Goal: Transaction & Acquisition: Purchase product/service

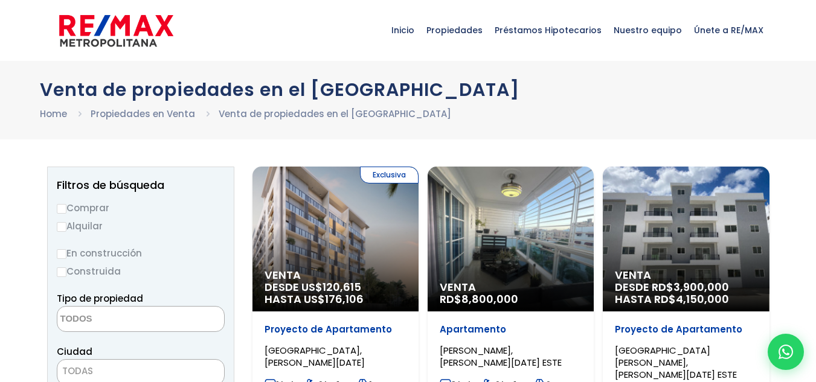
select select
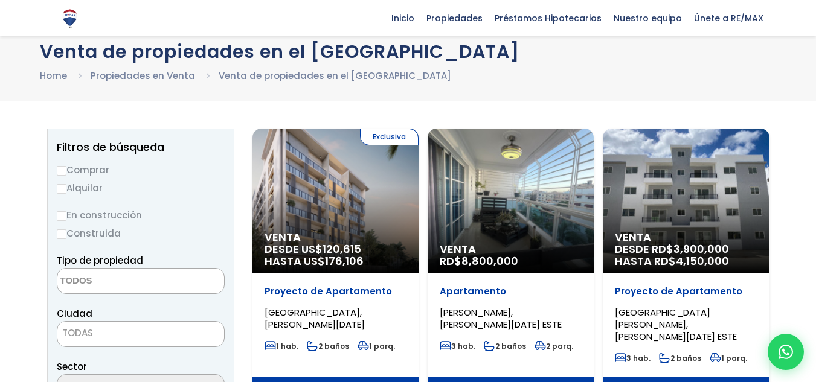
scroll to position [36, 0]
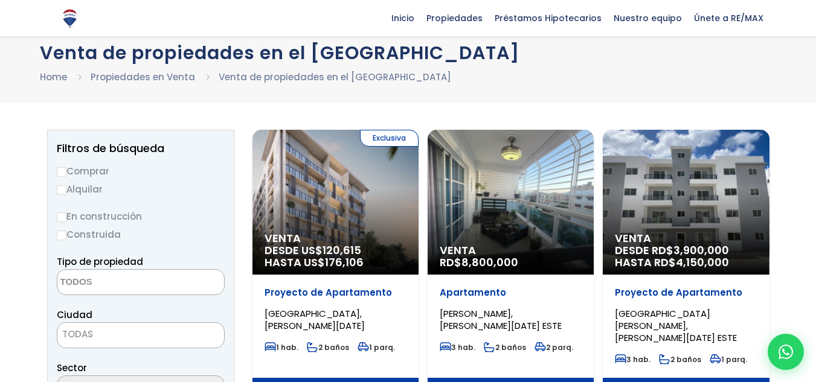
click at [63, 217] on input "En construcción" at bounding box center [62, 218] width 10 height 10
radio input "true"
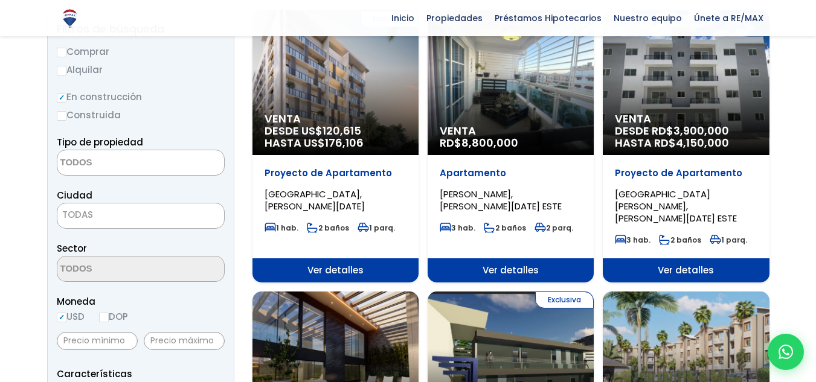
scroll to position [155, 0]
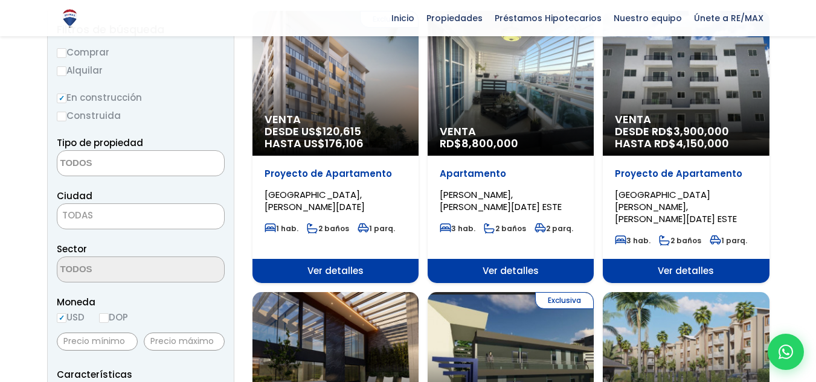
click at [179, 169] on span at bounding box center [141, 163] width 168 height 26
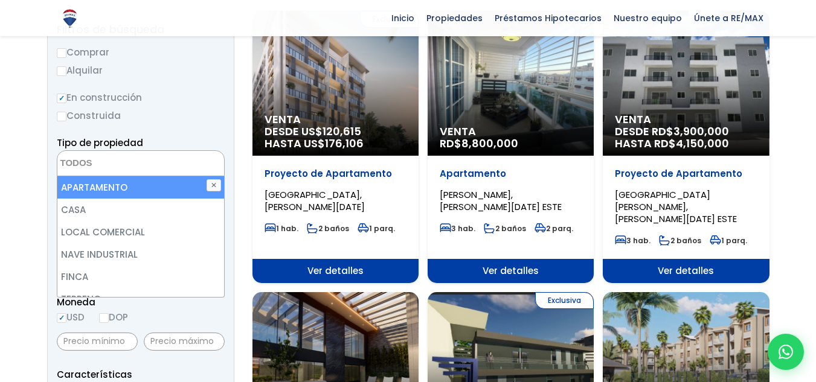
click at [171, 196] on li "APARTAMENTO" at bounding box center [140, 187] width 167 height 22
select select "apartment"
click at [221, 101] on label "En construcción" at bounding box center [141, 97] width 168 height 15
click at [0, 0] on input "En construcción" at bounding box center [0, 0] width 0 height 0
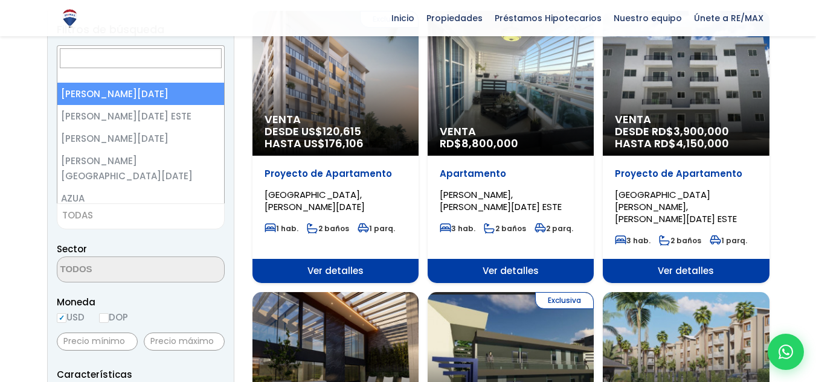
select select "1"
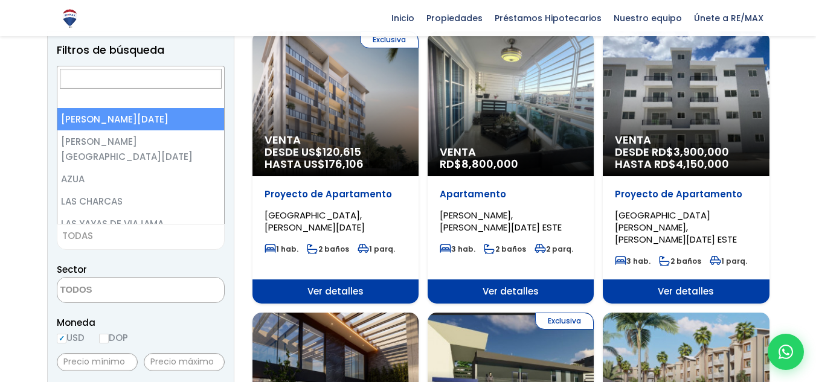
scroll to position [6, 0]
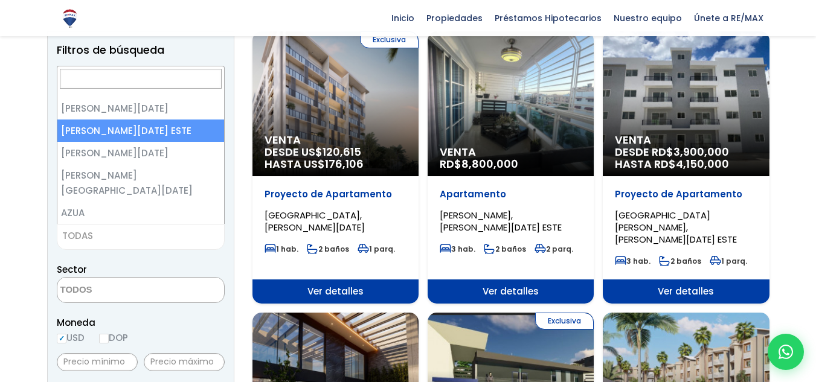
select select "148"
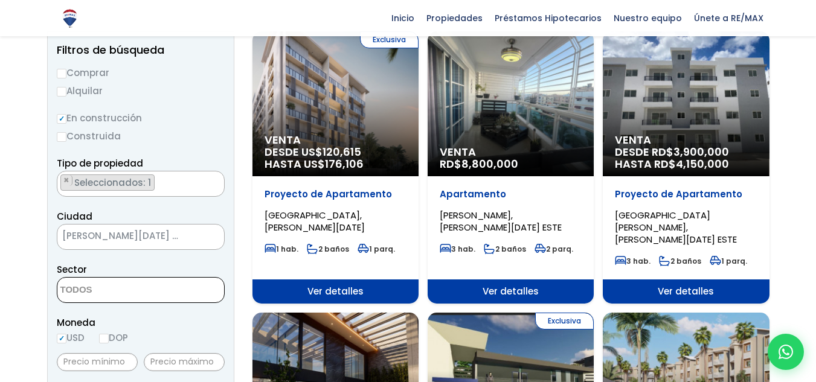
click at [165, 285] on span at bounding box center [141, 290] width 168 height 26
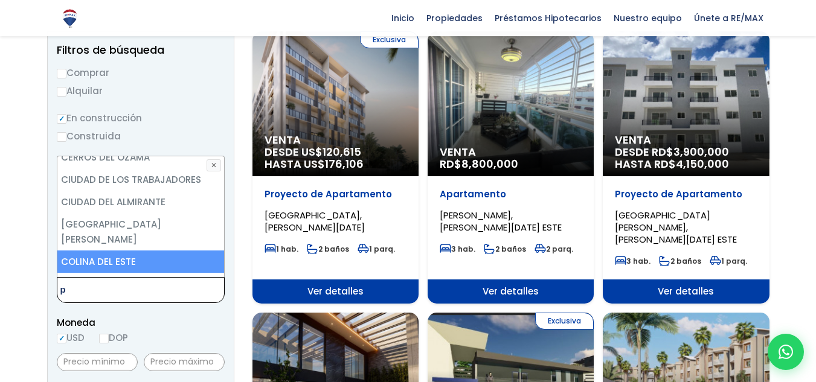
scroll to position [0, 0]
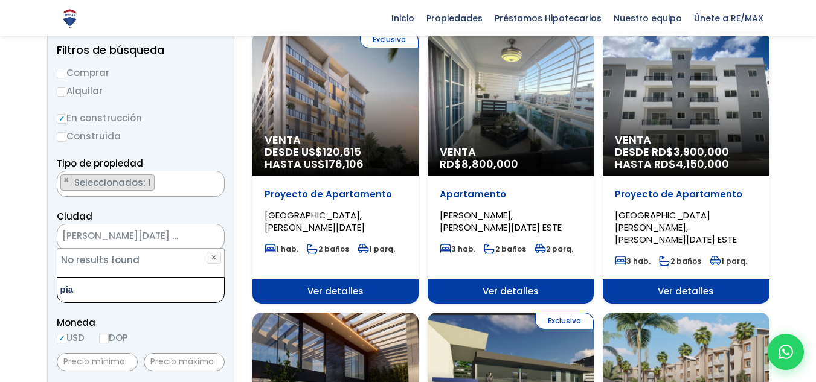
type textarea "pia"
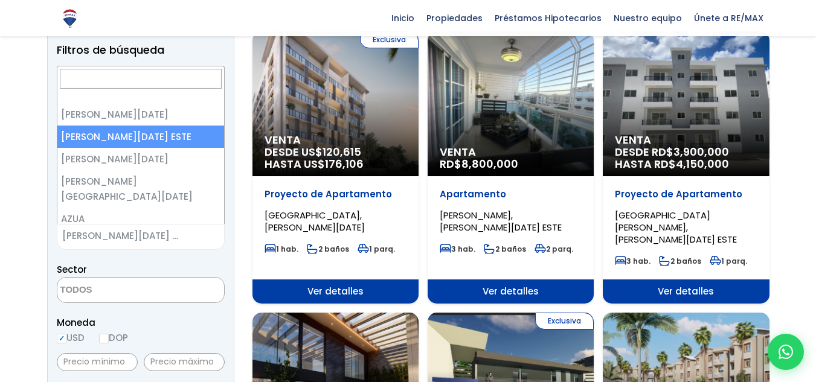
scroll to position [131, 0]
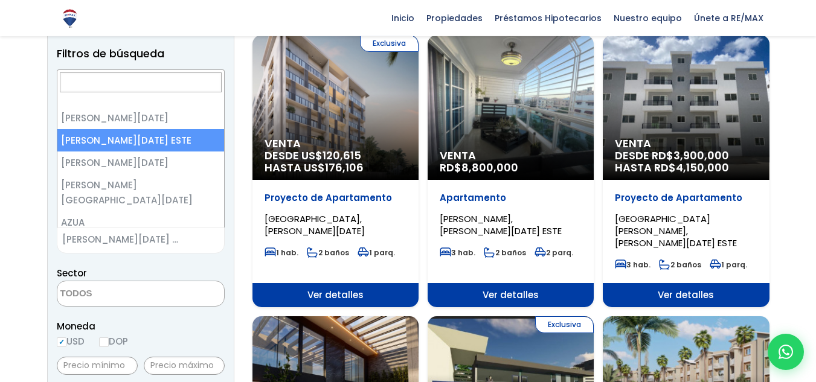
click at [181, 233] on span "[GEOGRAPHIC_DATA][PERSON_NAME] ESTE" at bounding box center [125, 239] width 136 height 17
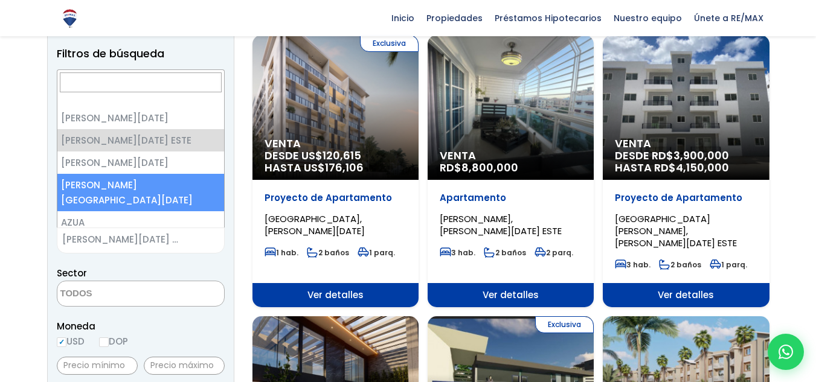
select select "150"
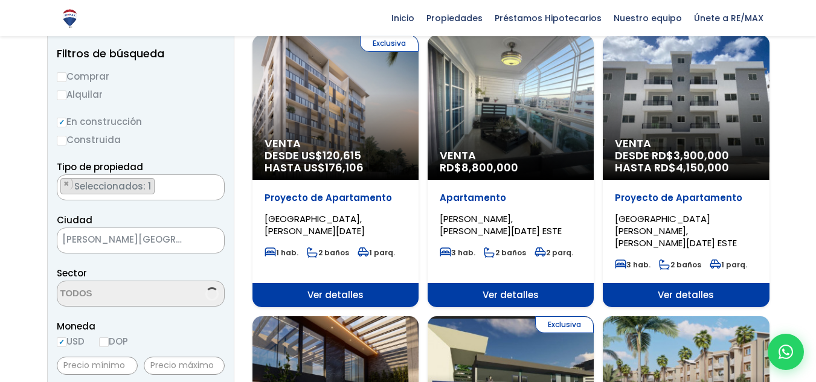
click at [142, 292] on textarea "Search" at bounding box center [115, 294] width 117 height 26
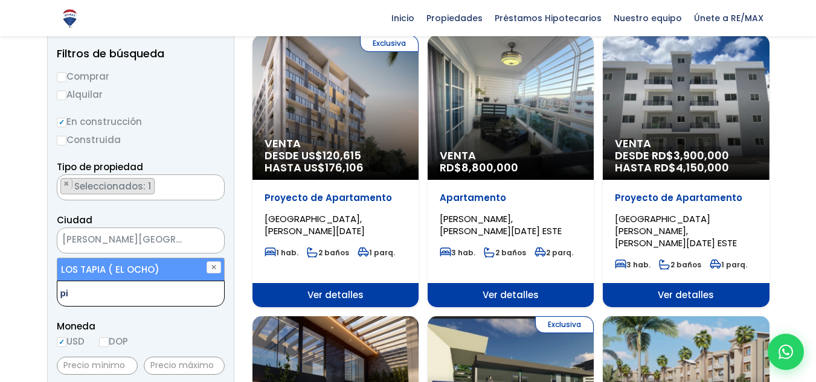
type textarea "p"
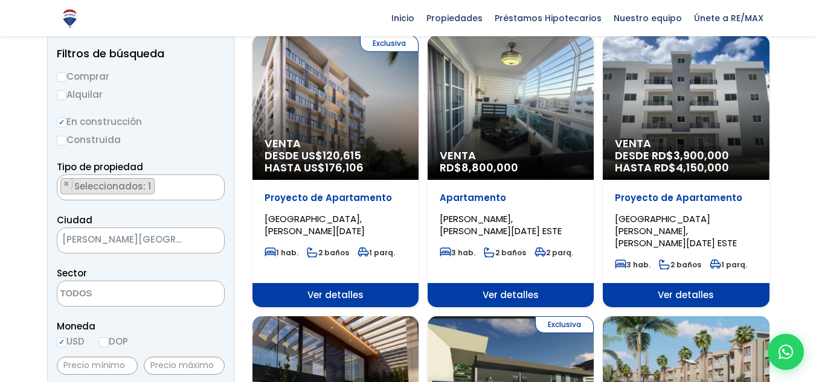
click at [180, 242] on span "SANTO DOMINGO NORTE" at bounding box center [125, 239] width 136 height 17
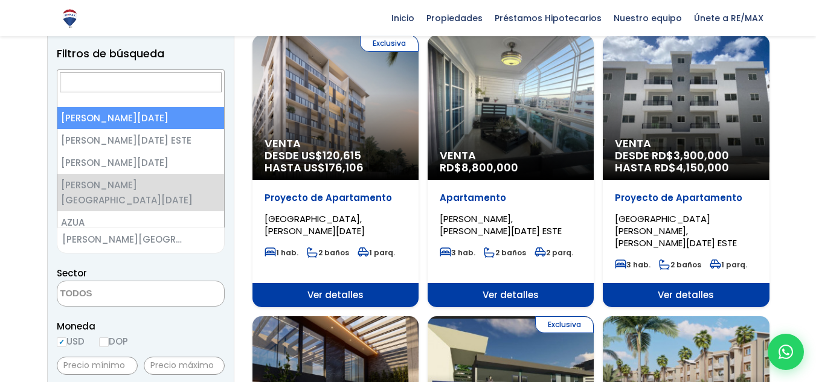
select select "1"
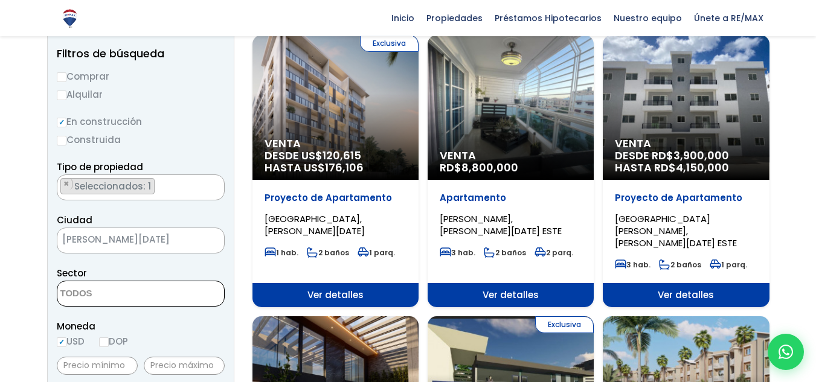
click at [124, 292] on textarea "Search" at bounding box center [115, 294] width 117 height 26
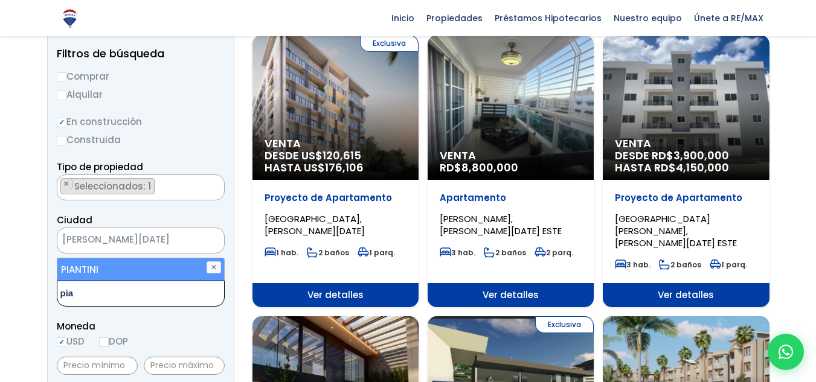
type textarea "pia"
click at [123, 270] on li "PIANTINI" at bounding box center [140, 269] width 167 height 22
select select "156"
click at [167, 326] on span "Moneda" at bounding box center [141, 326] width 168 height 15
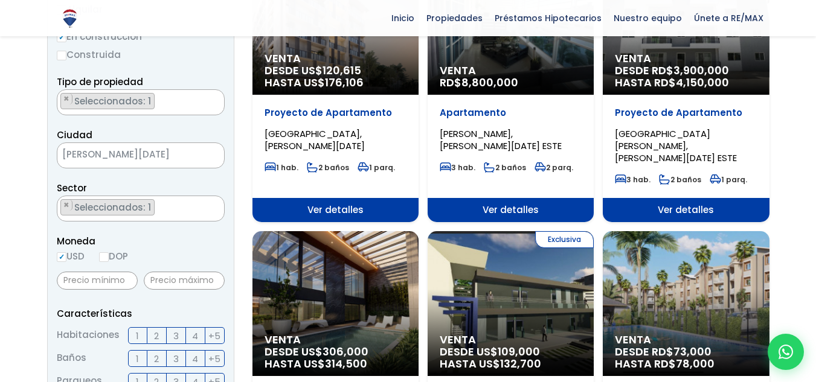
scroll to position [217, 0]
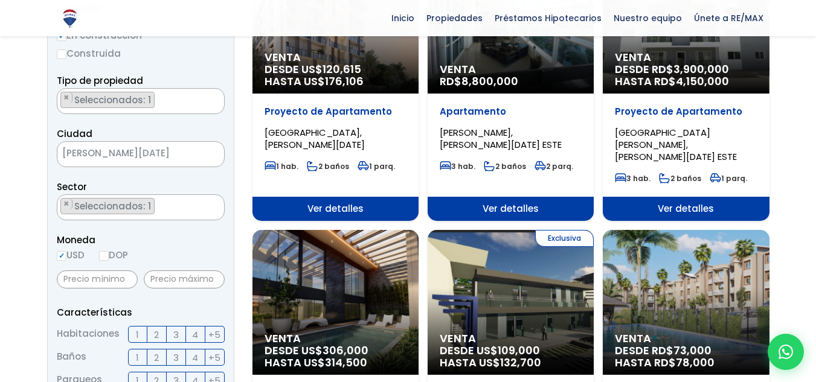
click at [109, 257] on input "DOP" at bounding box center [104, 256] width 10 height 10
radio input "true"
click at [65, 255] on input "USD" at bounding box center [62, 256] width 10 height 10
radio input "true"
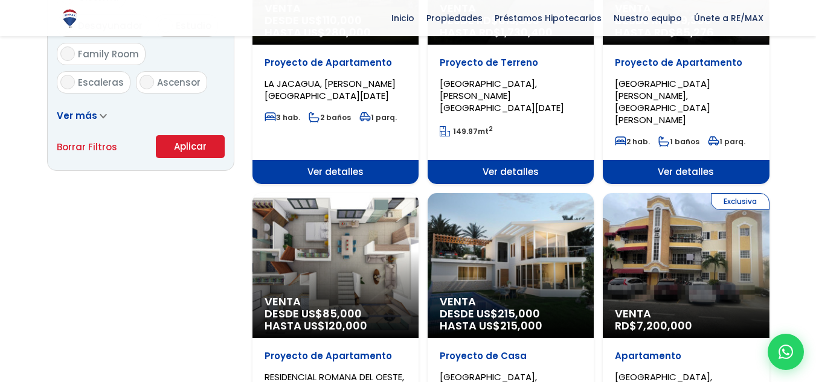
scroll to position [820, 0]
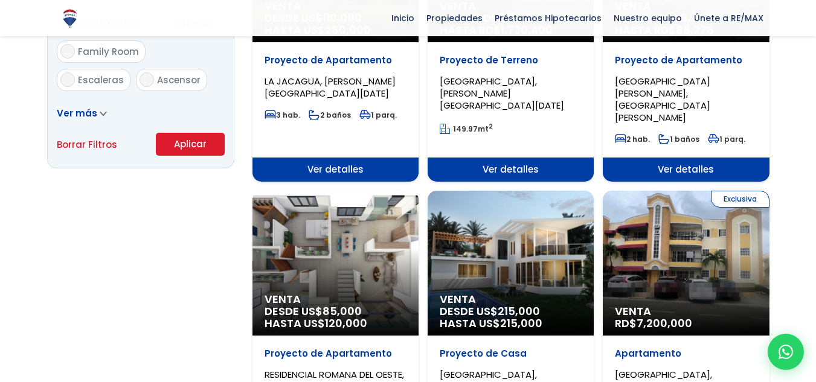
click at [185, 141] on button "Aplicar" at bounding box center [190, 144] width 69 height 23
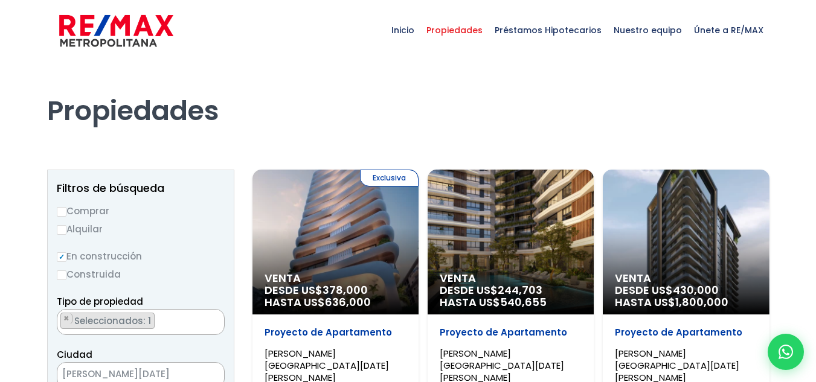
select select "156"
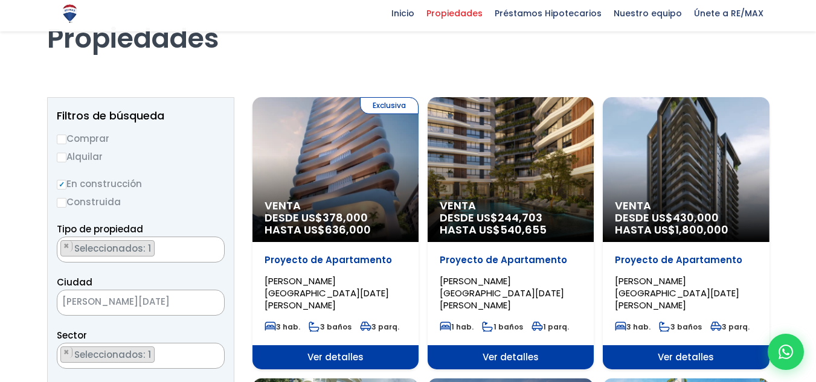
scroll to position [72, 0]
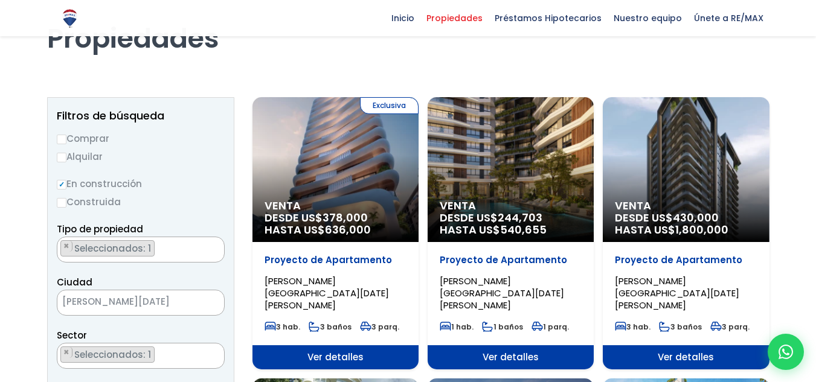
click at [419, 168] on div "Venta DESDE US$ 244,703 HASTA US$ 540,655" at bounding box center [335, 169] width 166 height 145
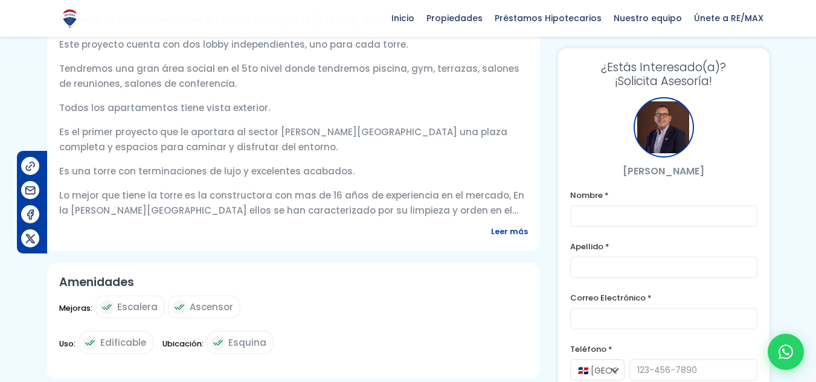
scroll to position [460, 0]
click at [510, 225] on span "Leer más" at bounding box center [509, 230] width 37 height 15
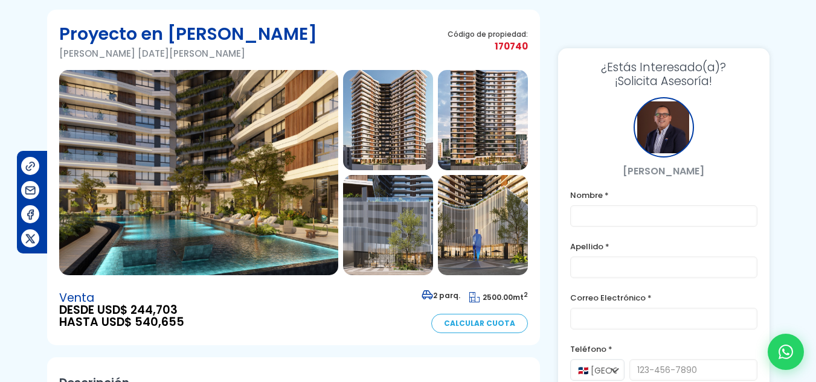
scroll to position [31, 0]
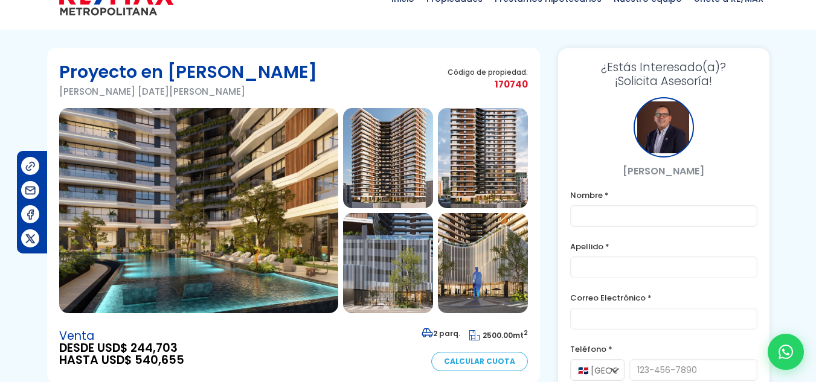
click at [400, 181] on img at bounding box center [388, 158] width 90 height 100
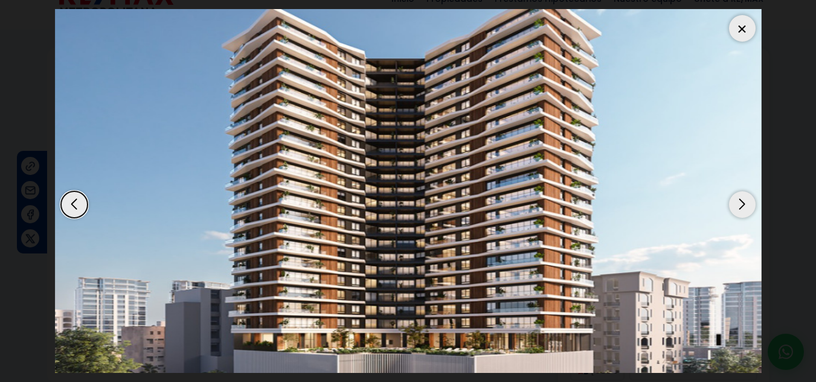
click at [740, 216] on div "Next slide" at bounding box center [742, 204] width 27 height 27
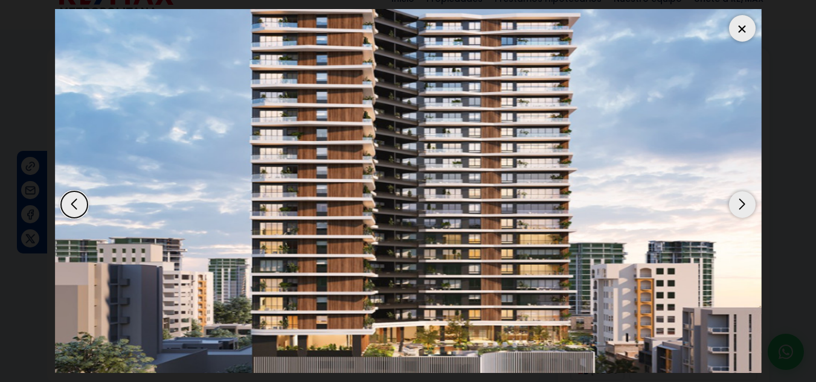
click at [740, 216] on div "Next slide" at bounding box center [742, 204] width 27 height 27
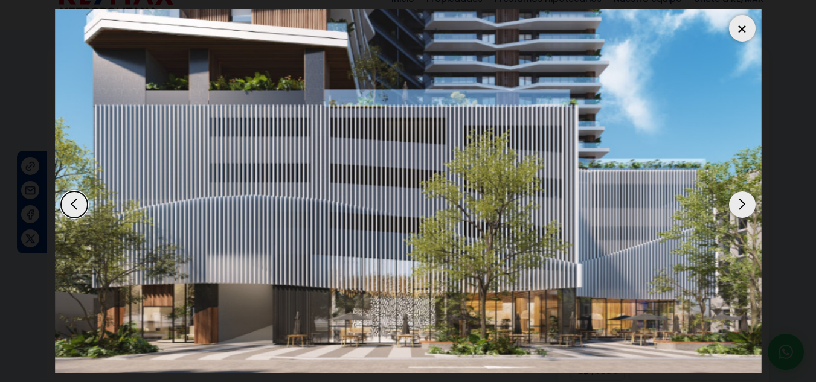
click at [740, 216] on div "Next slide" at bounding box center [742, 204] width 27 height 27
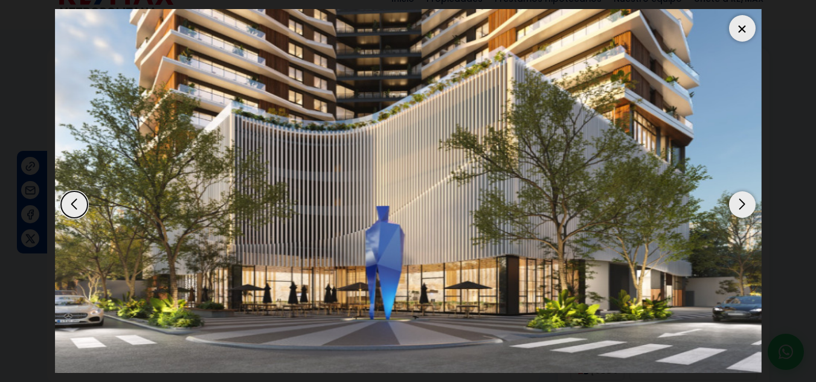
click at [740, 216] on div "Next slide" at bounding box center [742, 204] width 27 height 27
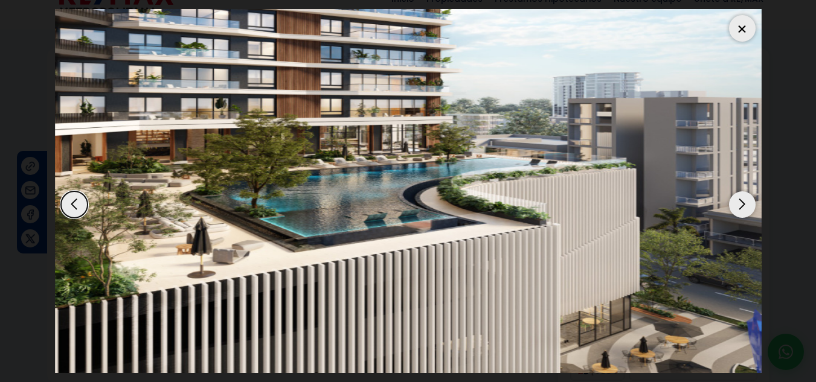
click at [740, 216] on div "Next slide" at bounding box center [742, 204] width 27 height 27
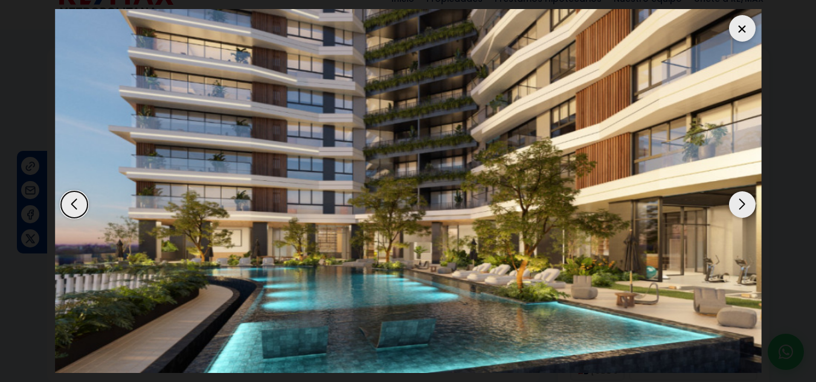
click at [740, 216] on div "Next slide" at bounding box center [742, 204] width 27 height 27
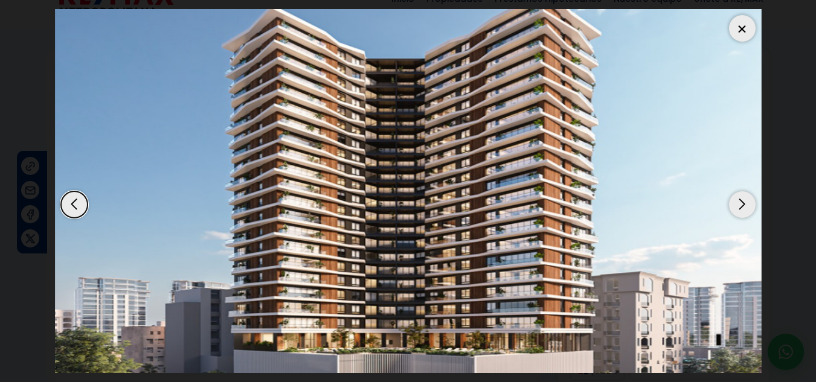
click at [740, 216] on div "Next slide" at bounding box center [742, 204] width 27 height 27
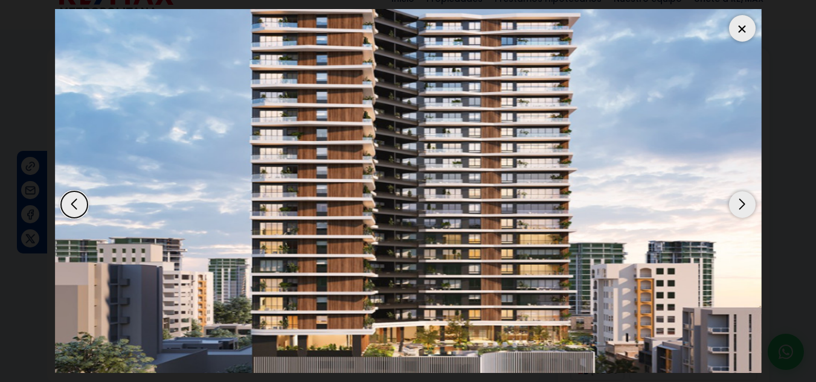
click at [740, 216] on div "Next slide" at bounding box center [742, 204] width 27 height 27
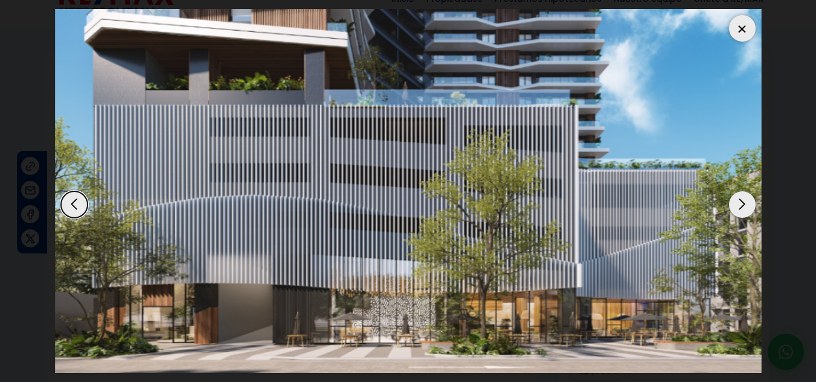
click at [745, 32] on div at bounding box center [742, 28] width 27 height 27
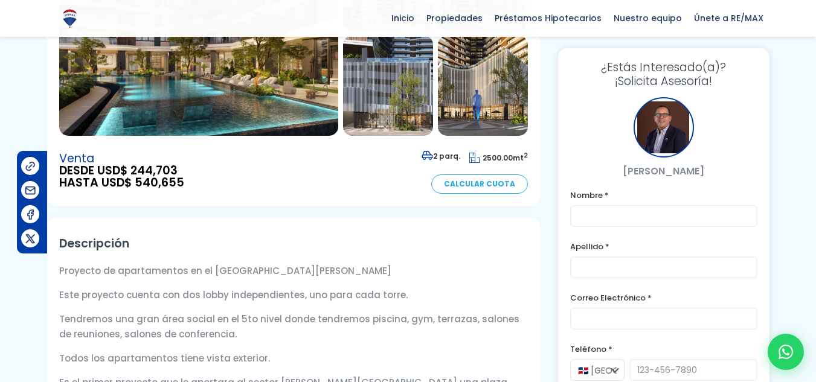
click at [470, 188] on link "Calcular Cuota" at bounding box center [479, 184] width 97 height 19
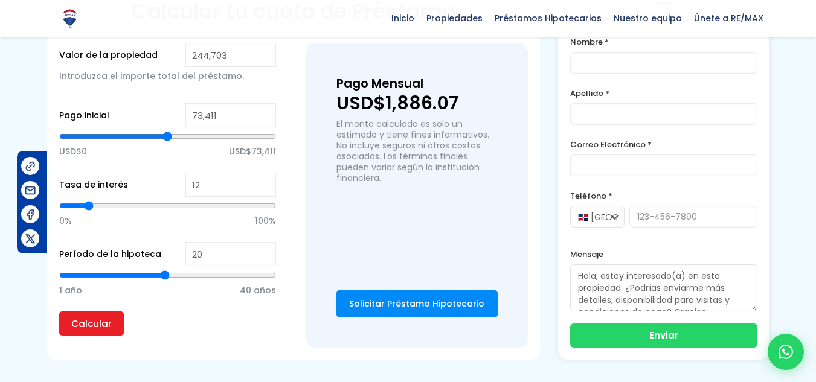
scroll to position [906, 0]
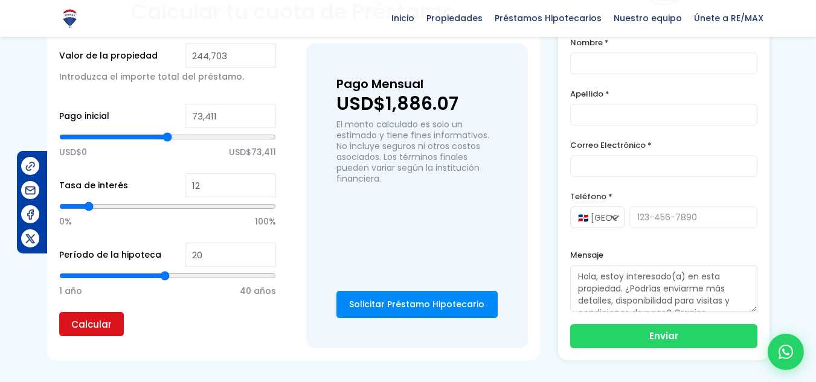
click at [97, 314] on input "Calcular" at bounding box center [91, 324] width 65 height 24
click at [101, 312] on input "Calcular" at bounding box center [91, 324] width 65 height 24
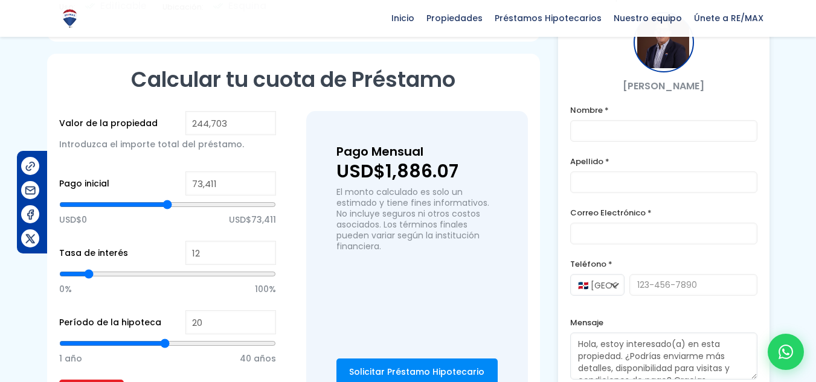
scroll to position [838, 0]
type input "160,024"
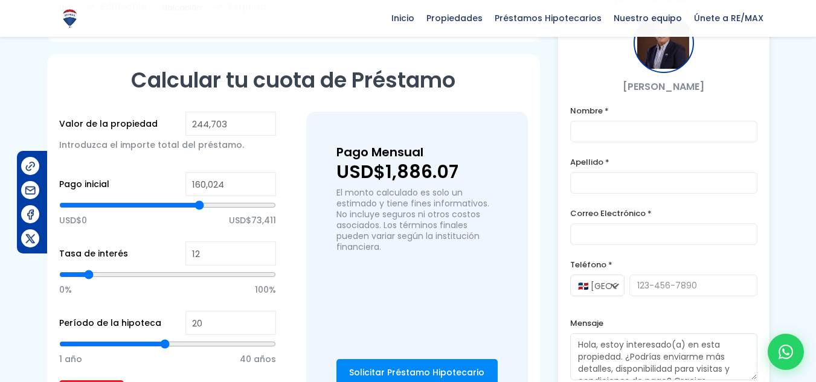
type input "160024"
click at [199, 199] on input "range" at bounding box center [167, 205] width 217 height 12
type input "192,813"
type input "192813"
click at [227, 199] on input "range" at bounding box center [167, 205] width 217 height 12
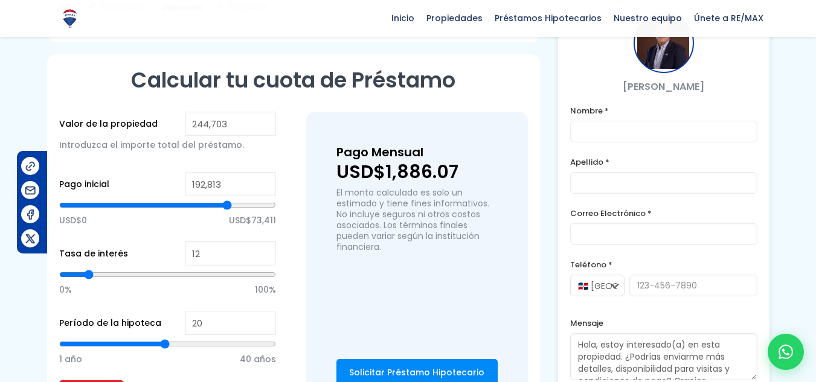
type input "207,782"
type input "207782"
click at [240, 199] on input "range" at bounding box center [167, 205] width 217 height 12
type input "162,163"
type input "162163"
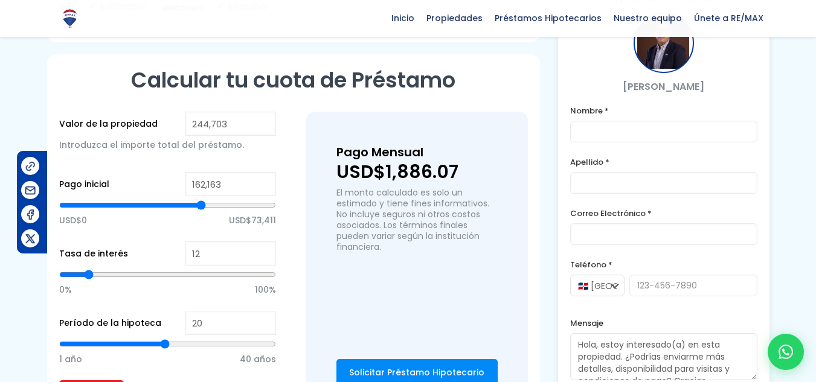
click at [201, 199] on input "range" at bounding box center [167, 205] width 217 height 12
type input "131,512"
type input "131512"
click at [175, 199] on input "range" at bounding box center [167, 205] width 217 height 12
type input "115,118"
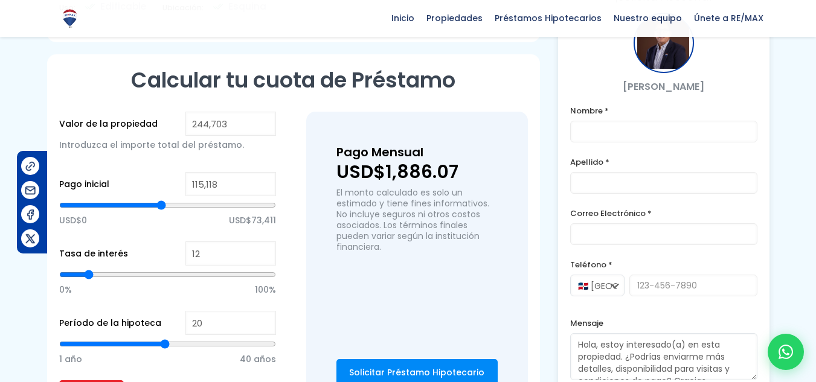
type input "115118"
click at [161, 199] on input "range" at bounding box center [167, 205] width 217 height 12
click at [157, 199] on input "range" at bounding box center [167, 205] width 217 height 12
type input "107,990"
type input "107990"
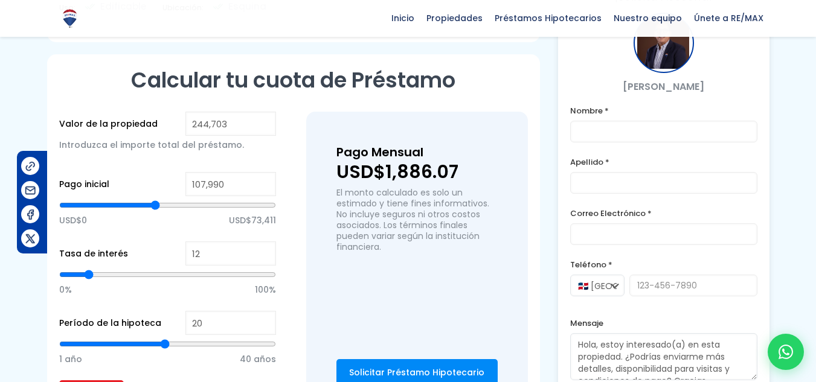
click at [155, 199] on input "range" at bounding box center [167, 205] width 217 height 12
type input "117,256"
type input "117256"
click at [163, 199] on input "range" at bounding box center [167, 205] width 217 height 12
type input "6"
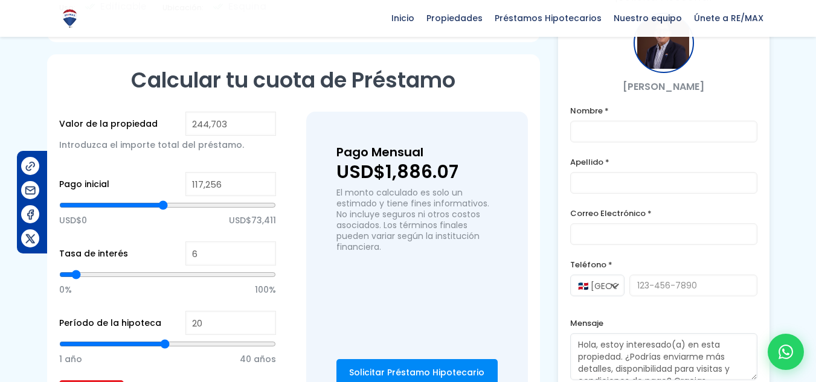
type input "6"
click at [75, 269] on input "range" at bounding box center [167, 275] width 217 height 12
type input "14"
click at [92, 269] on input "range" at bounding box center [167, 275] width 217 height 12
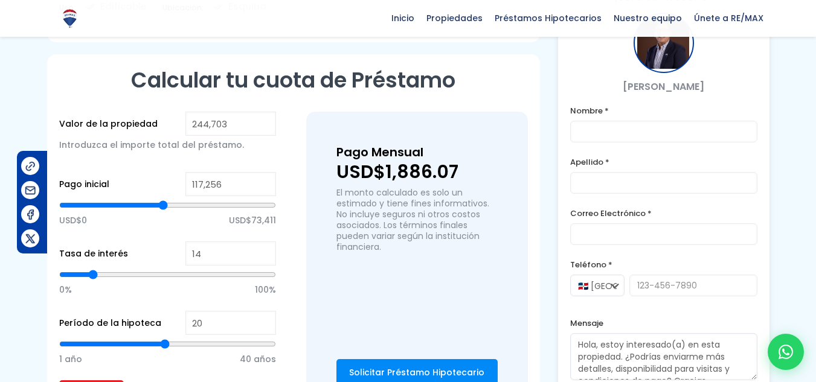
type input "21"
click at [107, 269] on input "range" at bounding box center [167, 275] width 217 height 12
type input "16"
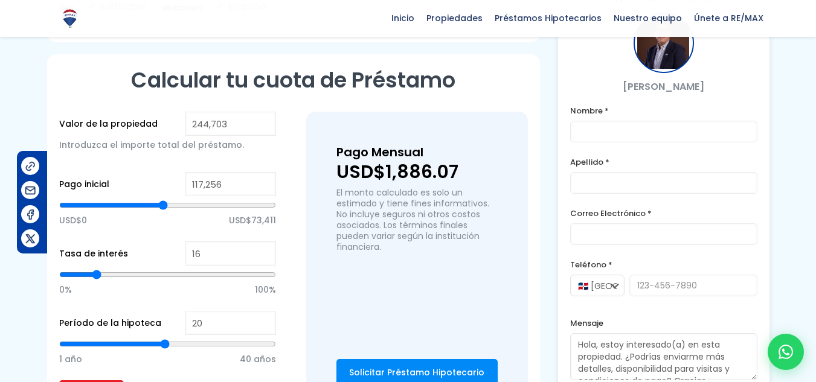
click at [97, 269] on input "range" at bounding box center [167, 275] width 217 height 12
type input "13"
click at [90, 269] on input "range" at bounding box center [167, 275] width 217 height 12
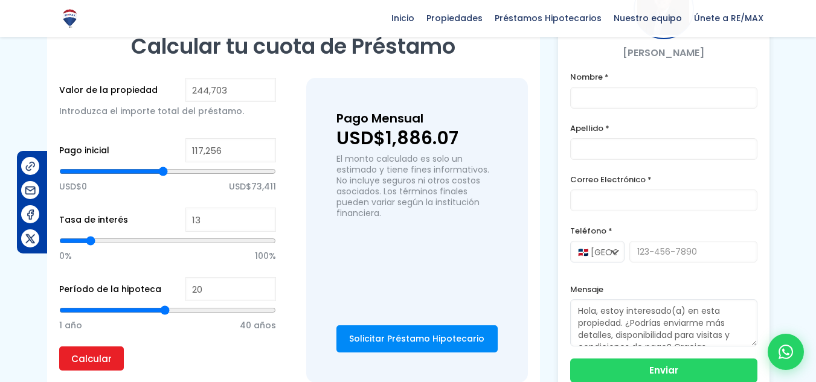
scroll to position [873, 0]
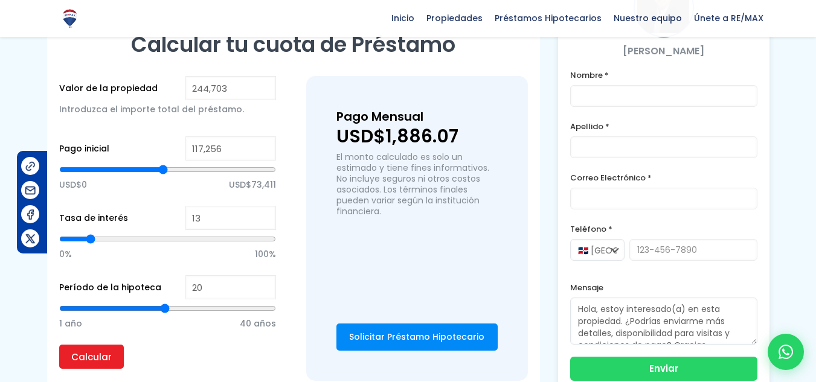
type input "9"
click at [82, 233] on input "range" at bounding box center [167, 239] width 217 height 12
type input "23"
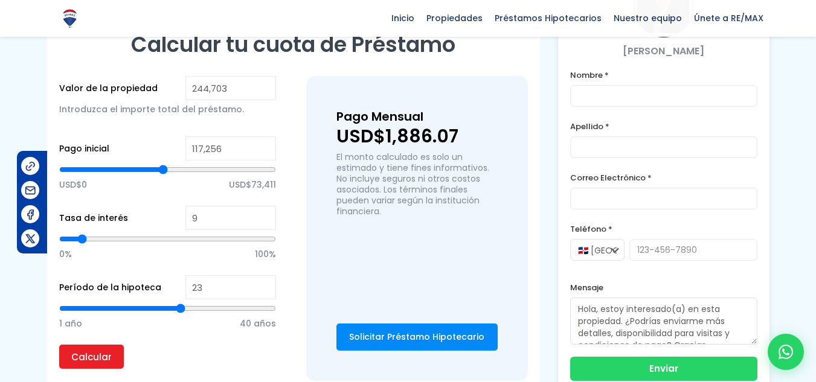
click at [181, 303] on input "range" at bounding box center [167, 309] width 217 height 12
type input "27"
click at [204, 303] on input "range" at bounding box center [167, 309] width 217 height 12
type input "30"
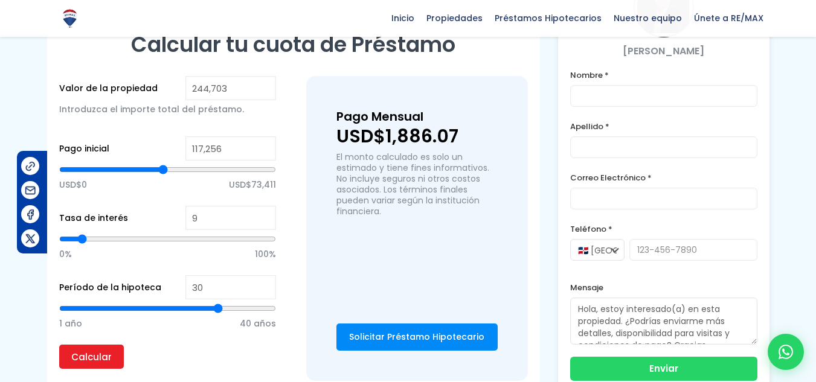
type input "30"
click at [220, 303] on input "range" at bounding box center [167, 309] width 217 height 12
click at [74, 345] on input "Calcular" at bounding box center [91, 357] width 65 height 24
type input "2"
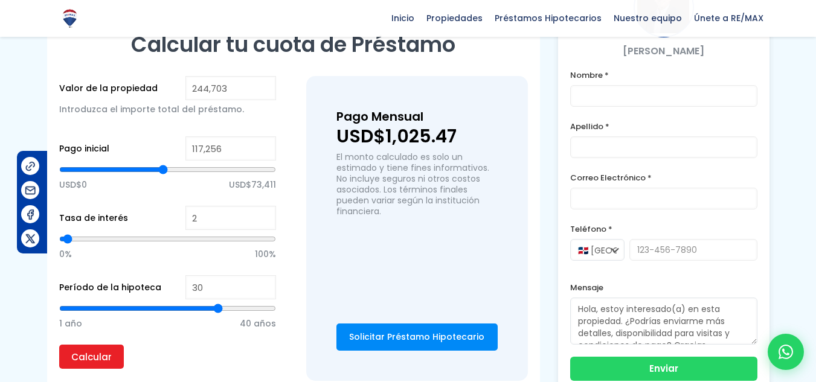
click at [69, 233] on input "range" at bounding box center [167, 239] width 217 height 12
click at [92, 345] on input "Calcular" at bounding box center [91, 357] width 65 height 24
type input "5"
click at [75, 233] on input "range" at bounding box center [167, 239] width 217 height 12
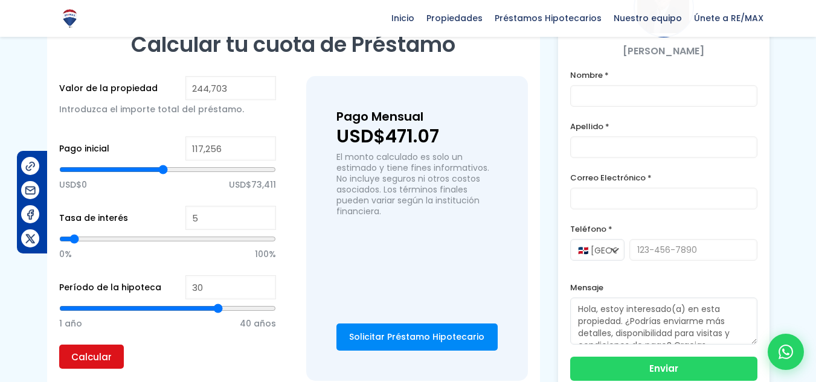
click at [83, 345] on input "Calcular" at bounding box center [91, 357] width 65 height 24
click at [204, 206] on input "5" at bounding box center [230, 218] width 91 height 24
type input "50"
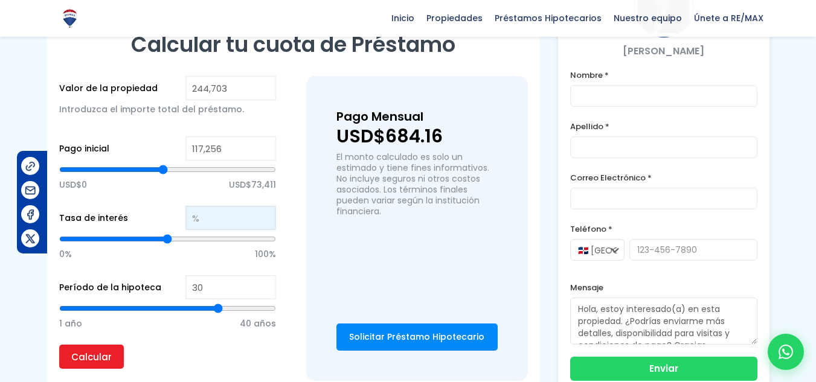
type input "9"
click at [59, 345] on input "Calcular" at bounding box center [91, 357] width 65 height 24
type input "50"
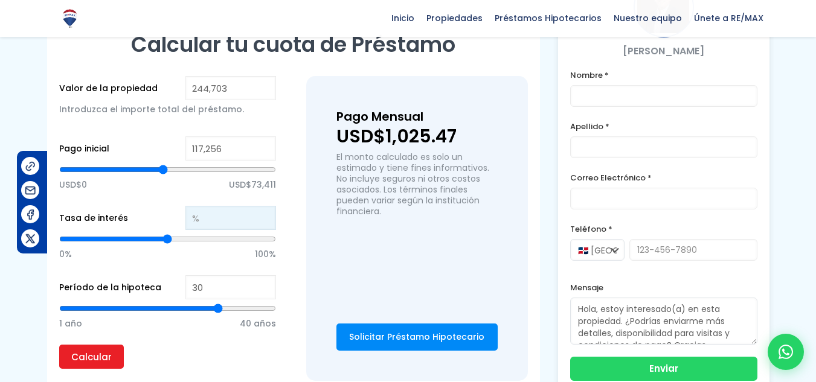
type input "1"
type input "12"
type input "50"
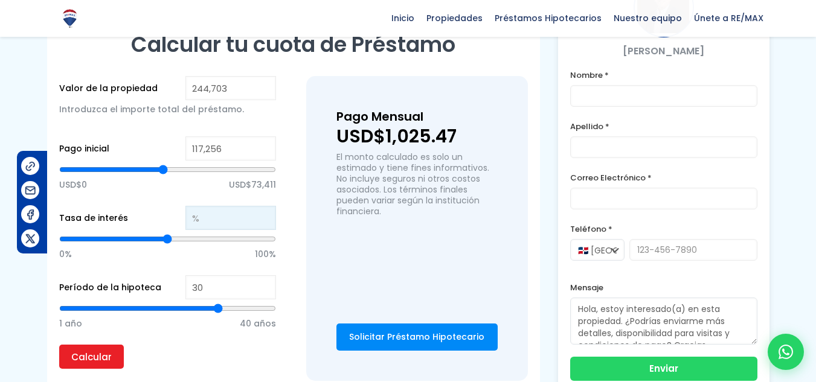
type input "12"
click at [59, 345] on input "Calcular" at bounding box center [91, 357] width 65 height 24
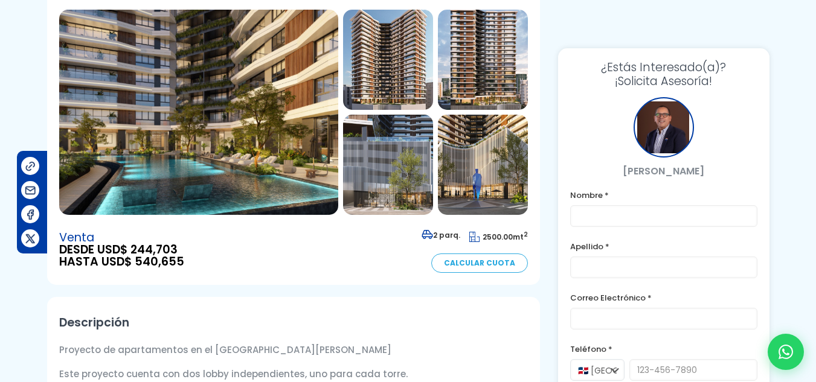
scroll to position [0, 0]
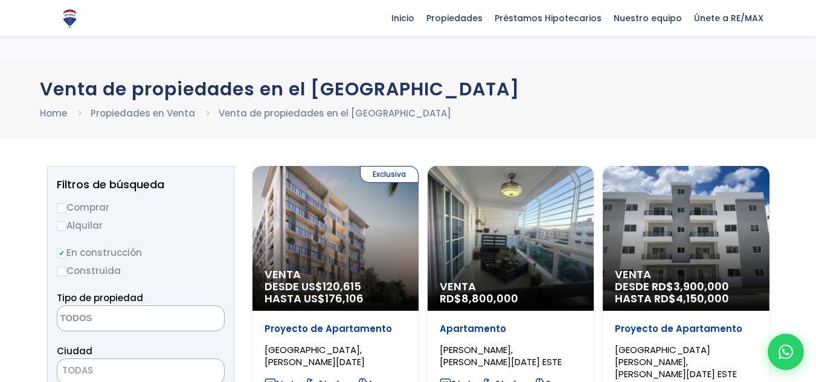
select select "1"
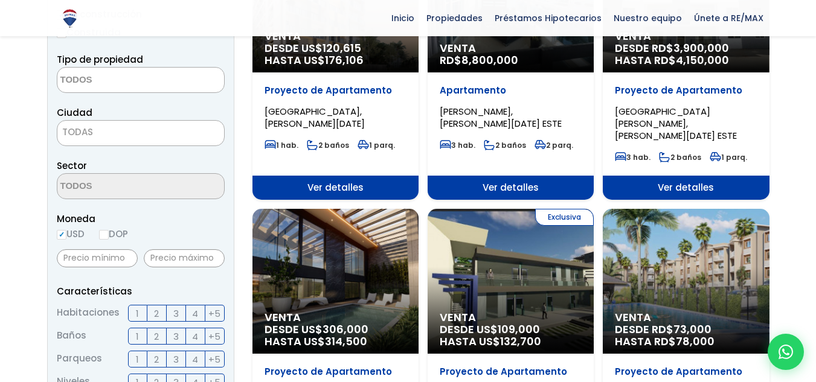
scroll to position [280, 0]
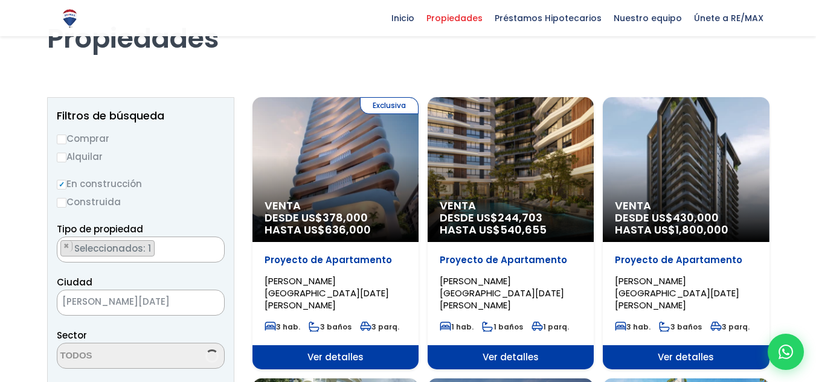
scroll to position [2723, 0]
select select "156"
click at [354, 169] on div "Exclusiva Venta DESDE US$ 378,000 HASTA US$ 636,000" at bounding box center [335, 169] width 166 height 145
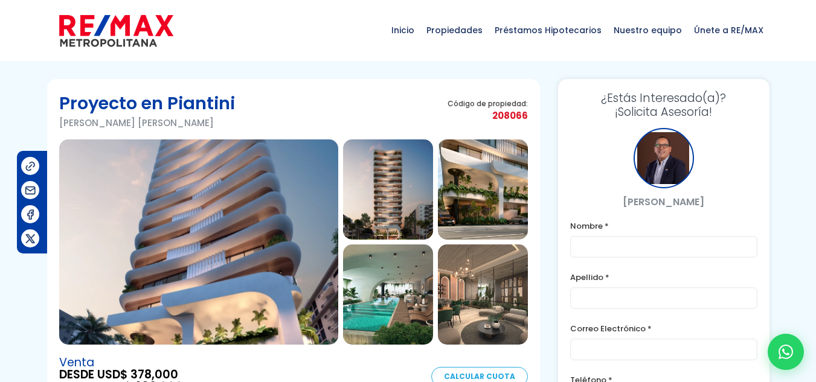
click at [254, 243] on img at bounding box center [198, 242] width 279 height 205
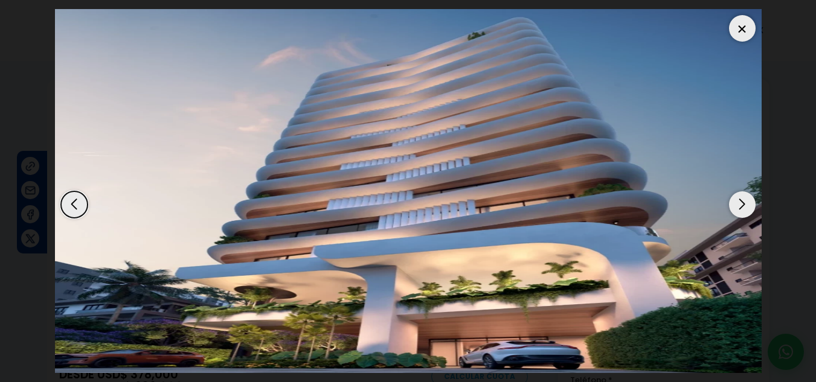
click at [740, 196] on div "Next slide" at bounding box center [742, 204] width 27 height 27
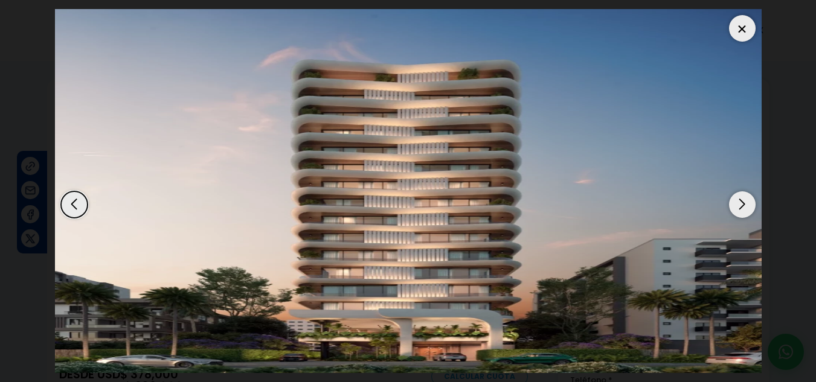
click at [740, 196] on div "Next slide" at bounding box center [742, 204] width 27 height 27
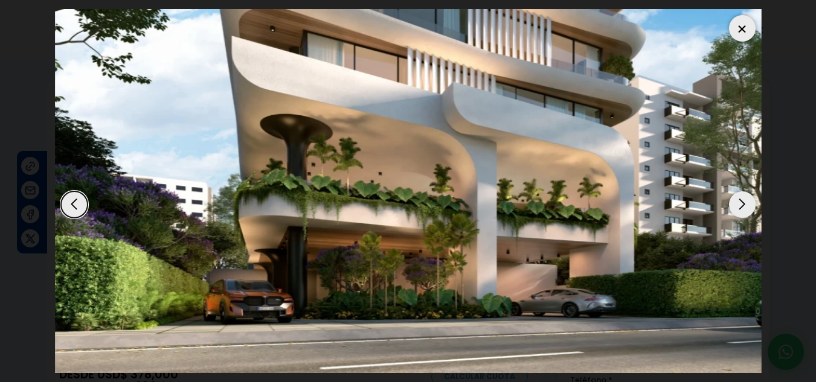
click at [740, 196] on div "Next slide" at bounding box center [742, 204] width 27 height 27
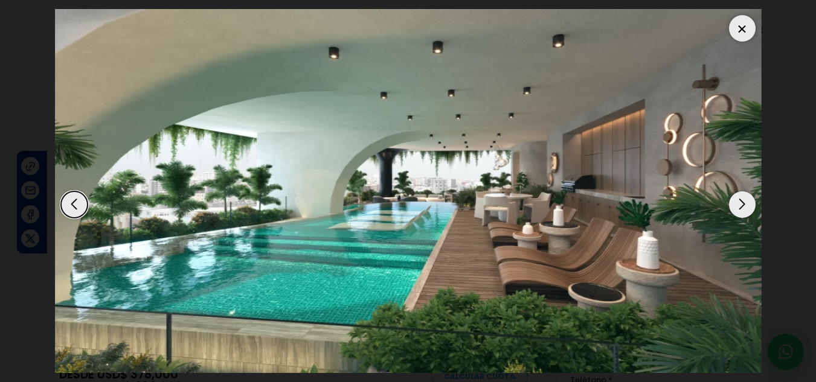
click at [740, 196] on div "Next slide" at bounding box center [742, 204] width 27 height 27
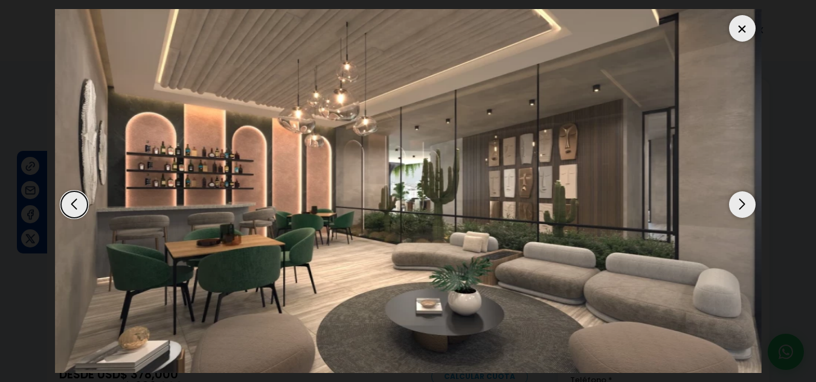
click at [740, 196] on div "Next slide" at bounding box center [742, 204] width 27 height 27
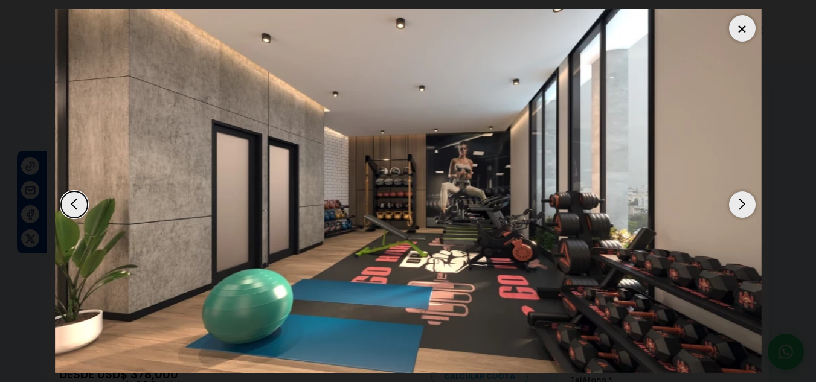
click at [740, 196] on div "Next slide" at bounding box center [742, 204] width 27 height 27
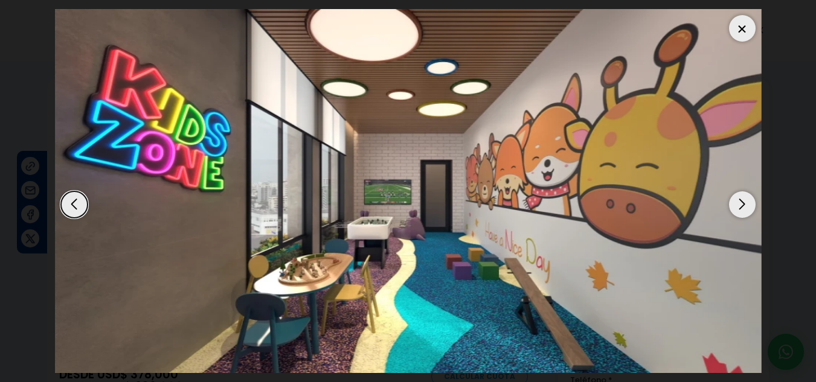
click at [740, 196] on div "Next slide" at bounding box center [742, 204] width 27 height 27
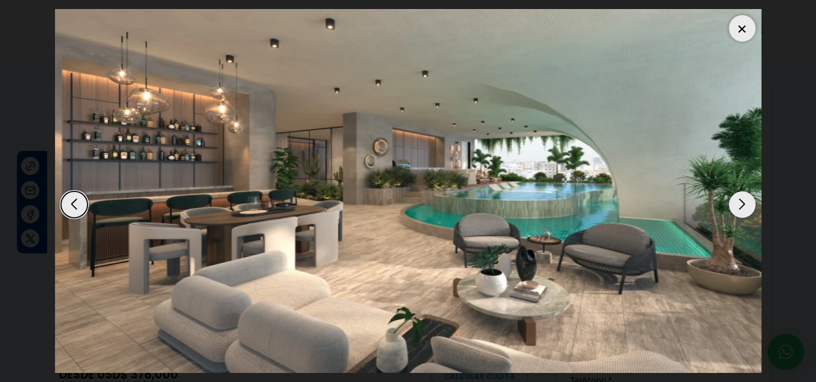
click at [742, 22] on div at bounding box center [742, 28] width 27 height 27
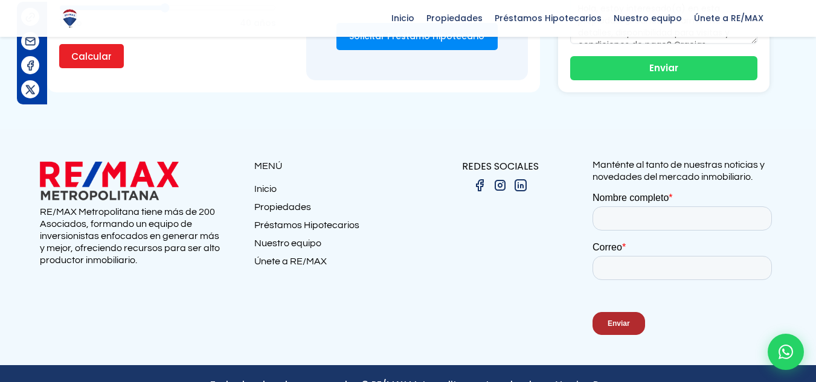
scroll to position [1015, 0]
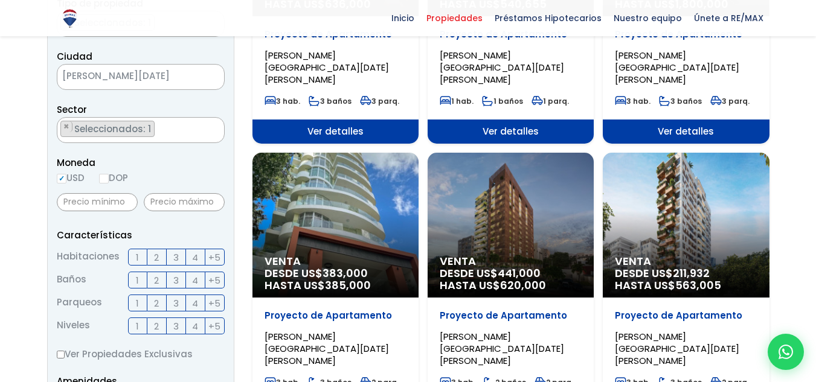
select select "156"
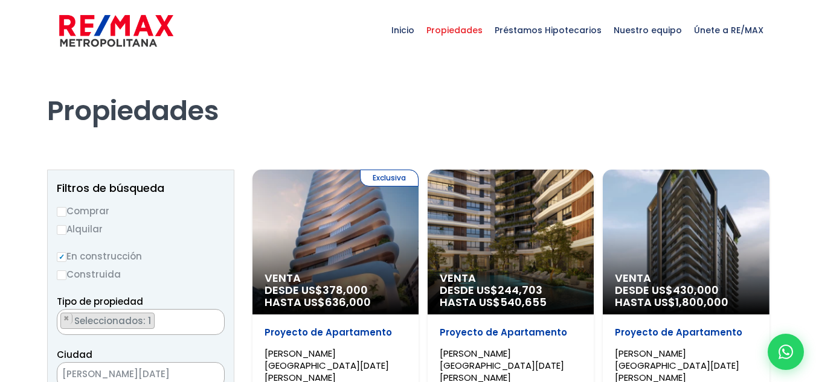
click at [67, 272] on label "Construida" at bounding box center [141, 274] width 168 height 15
click at [0, 0] on input "Construida" at bounding box center [0, 0] width 0 height 0
click at [63, 278] on input "Construida" at bounding box center [62, 276] width 10 height 10
radio input "true"
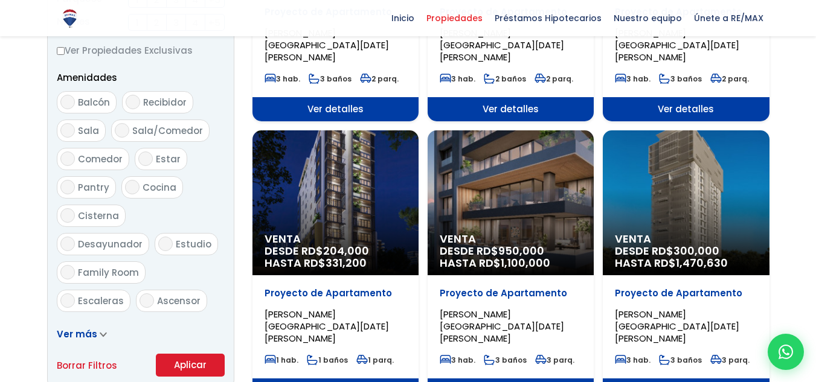
scroll to position [643, 0]
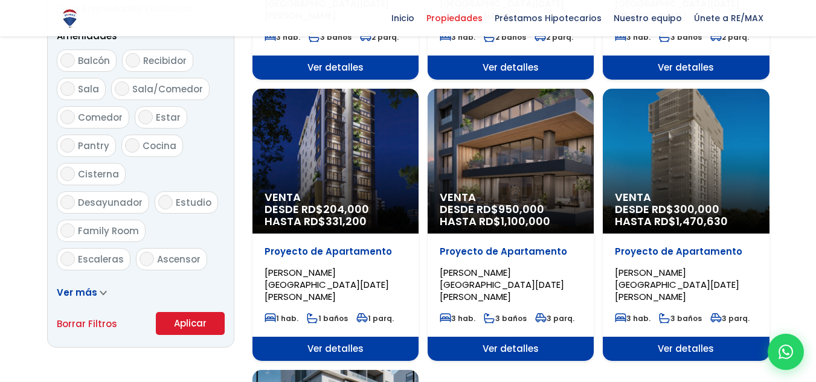
click at [184, 315] on button "Aplicar" at bounding box center [190, 323] width 69 height 23
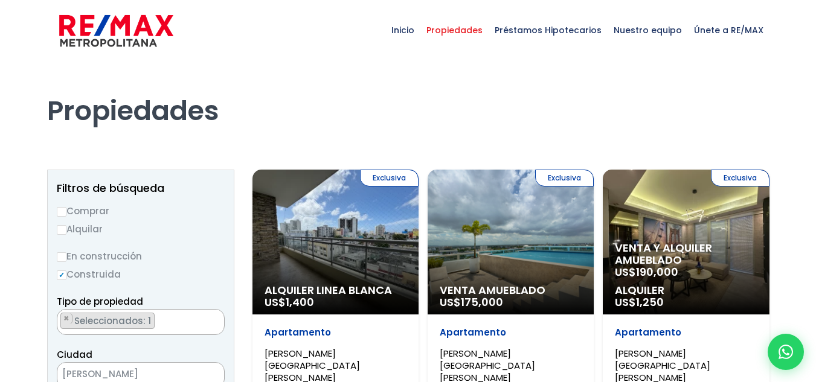
scroll to position [2723, 0]
select select "156"
click at [61, 214] on input "Comprar" at bounding box center [62, 212] width 10 height 10
radio input "true"
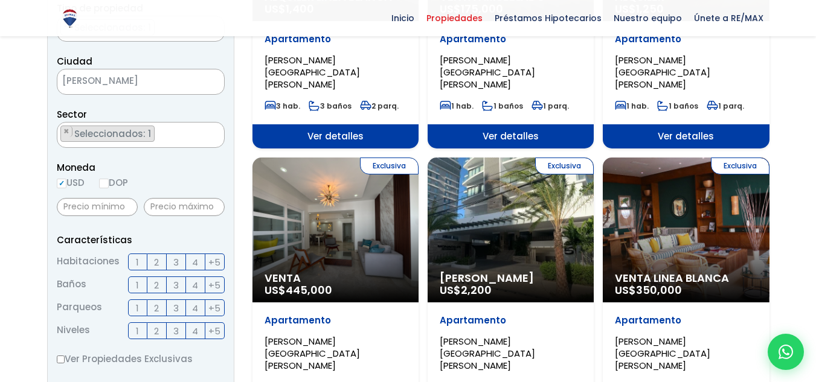
scroll to position [304, 0]
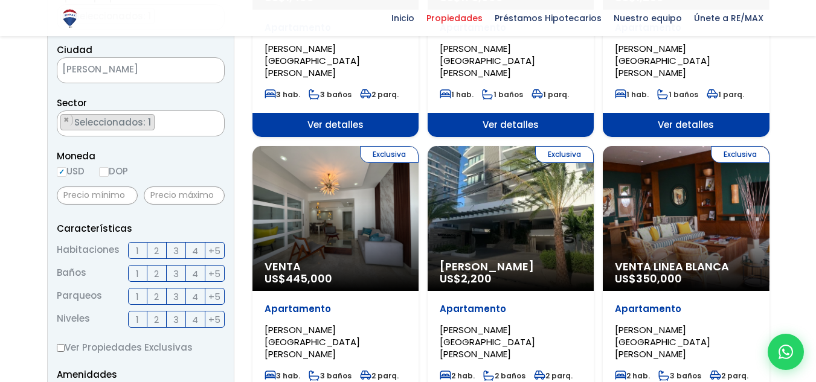
click at [172, 250] on label "3" at bounding box center [176, 250] width 19 height 17
click at [0, 0] on input "3" at bounding box center [0, 0] width 0 height 0
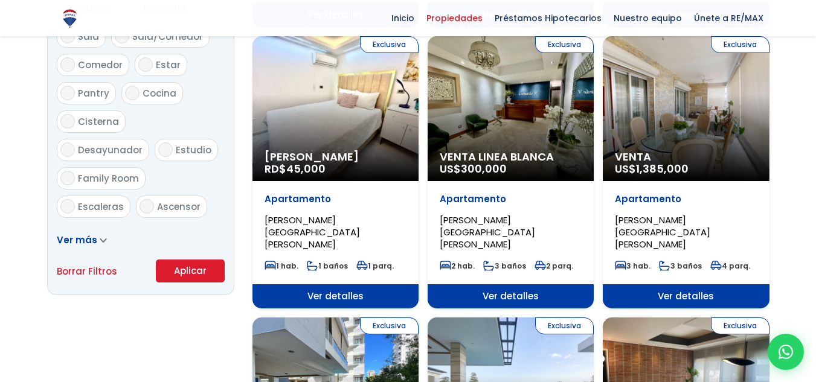
scroll to position [696, 0]
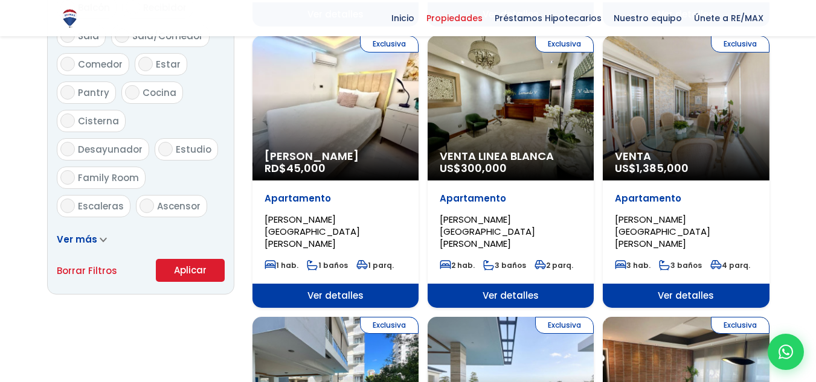
click at [189, 273] on button "Aplicar" at bounding box center [190, 270] width 69 height 23
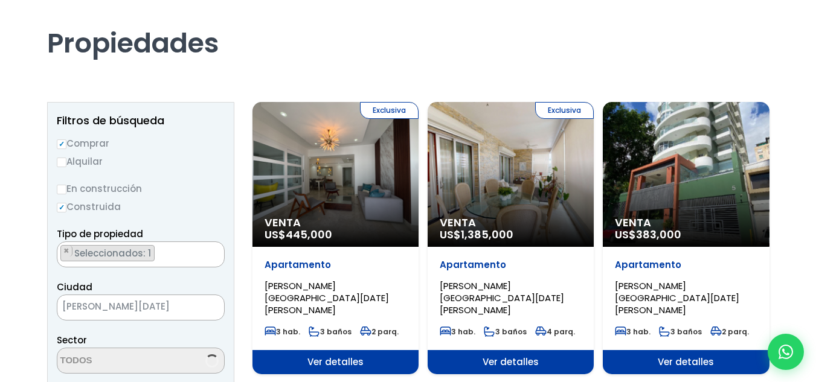
scroll to position [2723, 0]
select select "156"
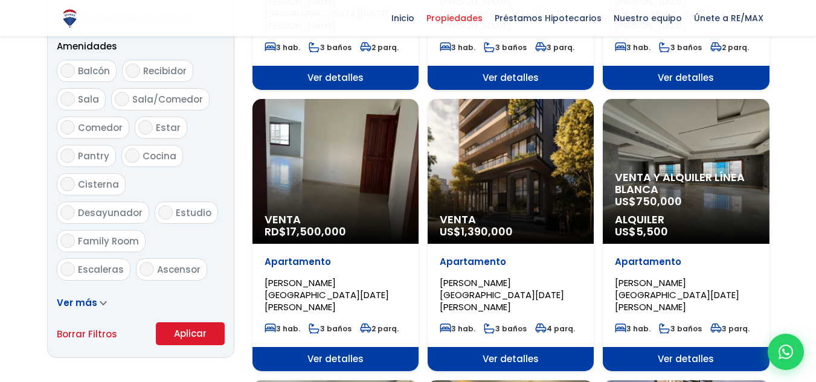
scroll to position [634, 0]
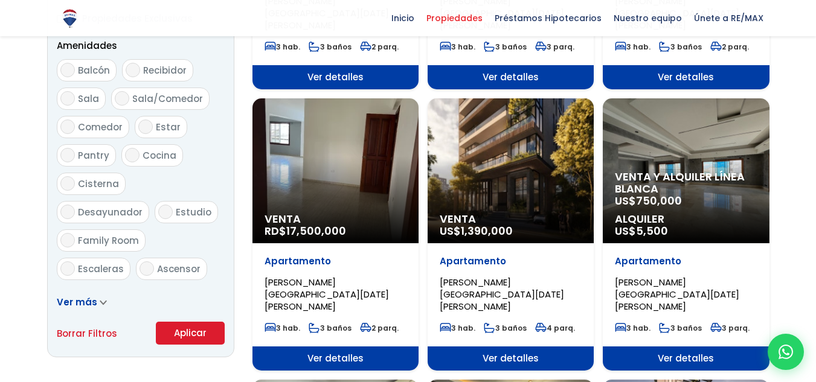
drag, startPoint x: 440, startPoint y: 271, endPoint x: 423, endPoint y: 261, distance: 19.5
click at [423, 261] on div "Exclusiva Venta US$ 445,000 Apartamento PIANTINI, SANTO DOMINGO DE GUZMÁN 3 hab…" at bounding box center [510, 376] width 517 height 1680
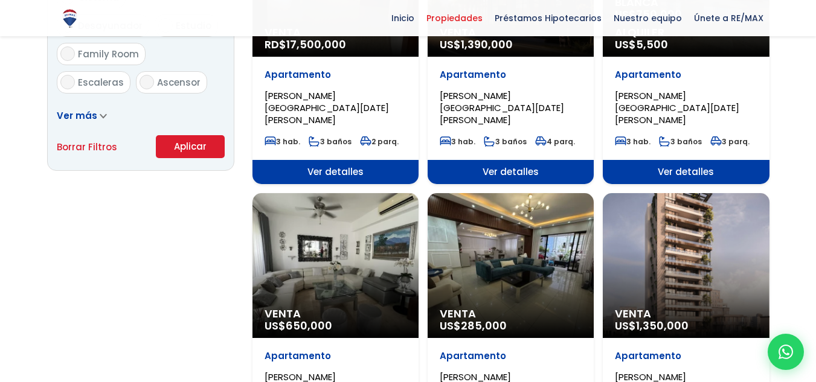
scroll to position [866, 0]
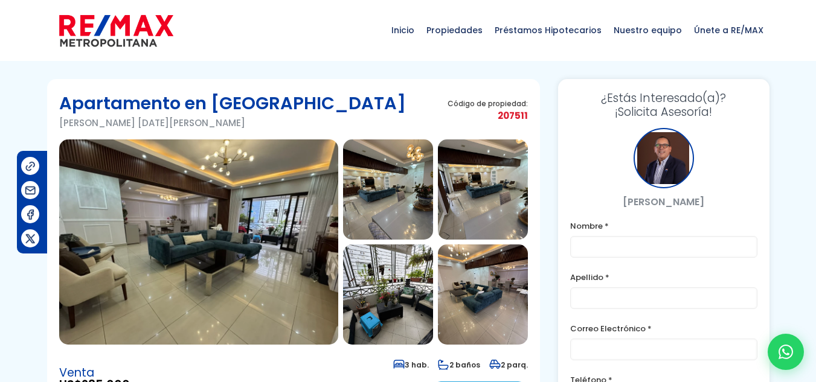
scroll to position [16, 0]
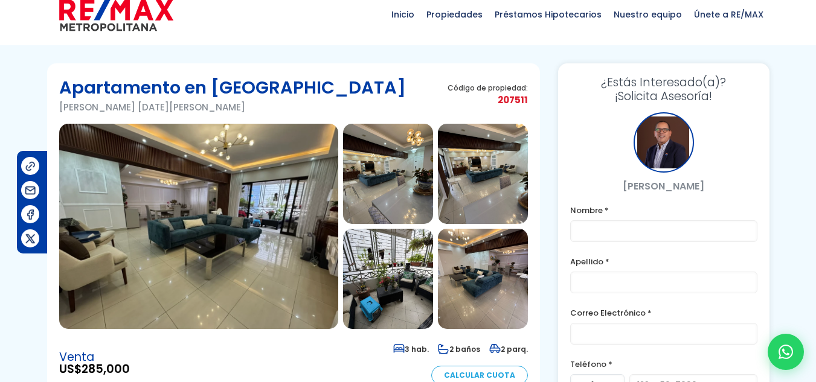
click at [112, 240] on img at bounding box center [198, 226] width 279 height 205
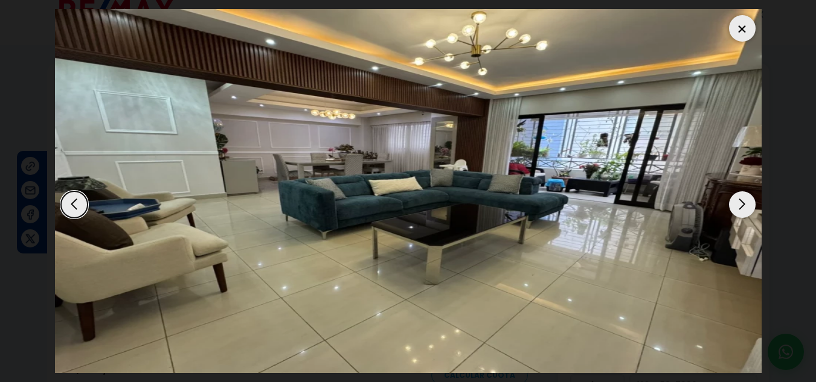
click at [737, 204] on div "Next slide" at bounding box center [742, 204] width 27 height 27
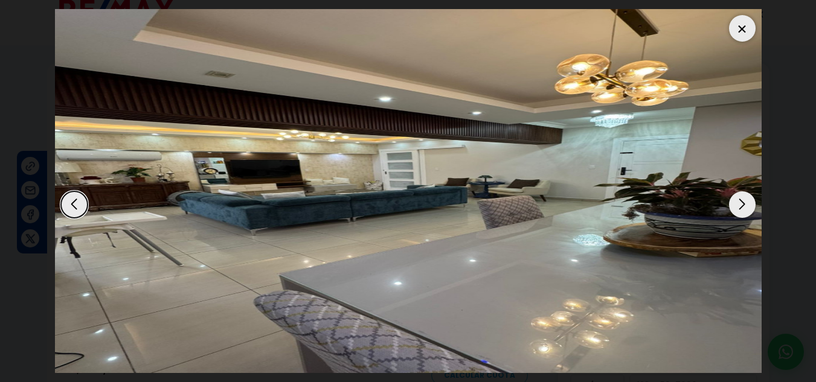
click at [734, 204] on div "Next slide" at bounding box center [742, 204] width 27 height 27
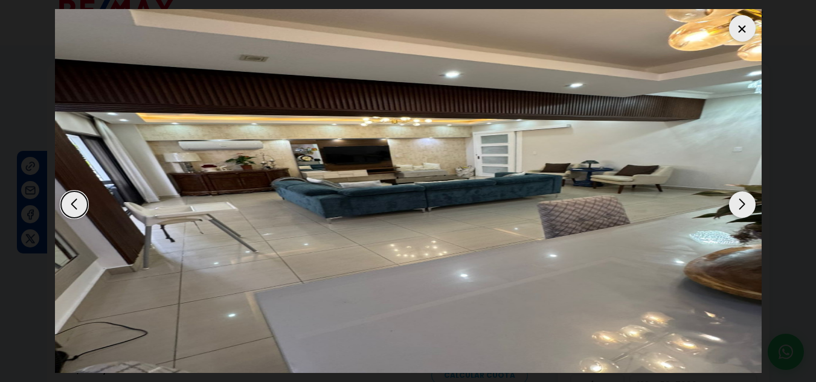
click at [734, 204] on div "Next slide" at bounding box center [742, 204] width 27 height 27
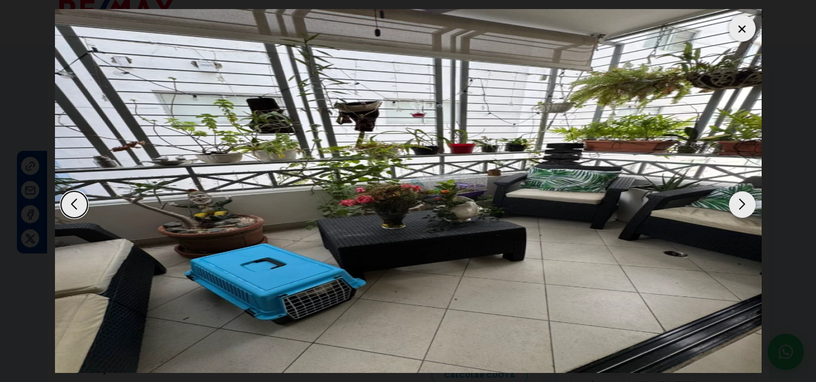
click at [734, 204] on div "Next slide" at bounding box center [742, 204] width 27 height 27
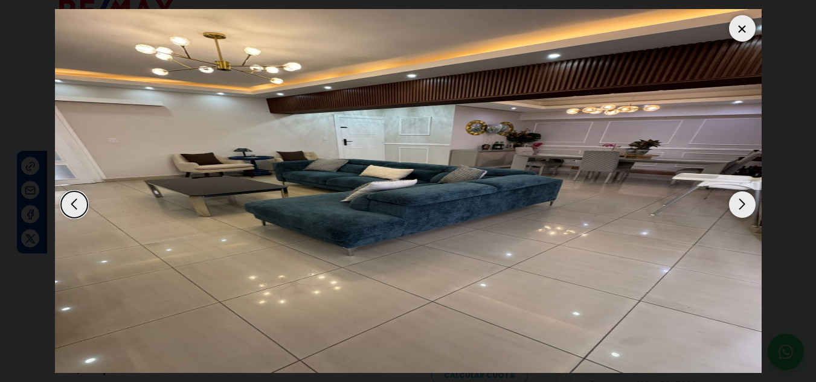
click at [734, 204] on div "Next slide" at bounding box center [742, 204] width 27 height 27
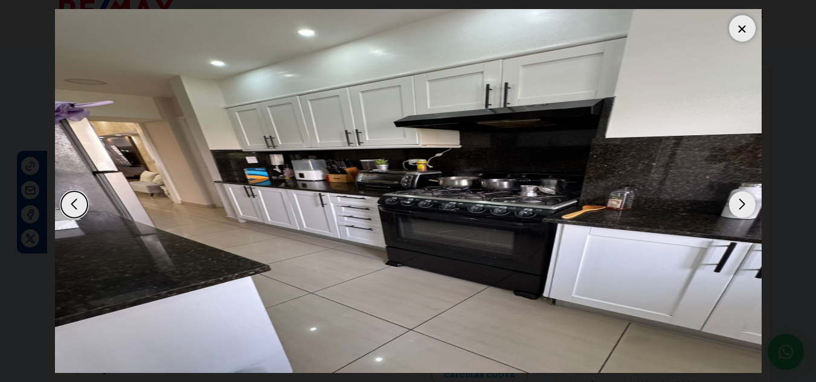
click at [734, 204] on div "Next slide" at bounding box center [742, 204] width 27 height 27
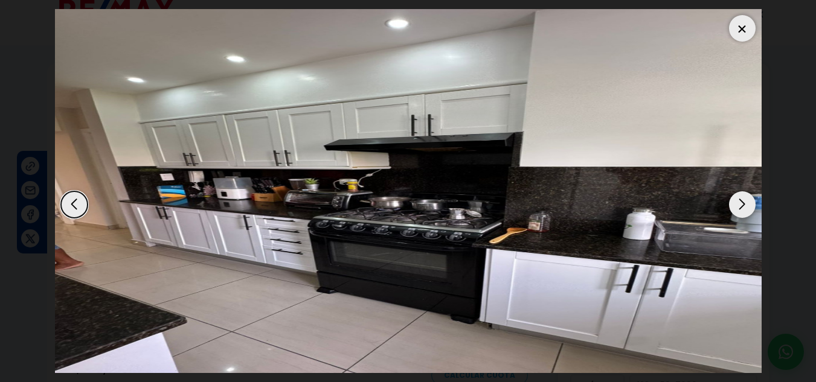
click at [734, 204] on div "Next slide" at bounding box center [742, 204] width 27 height 27
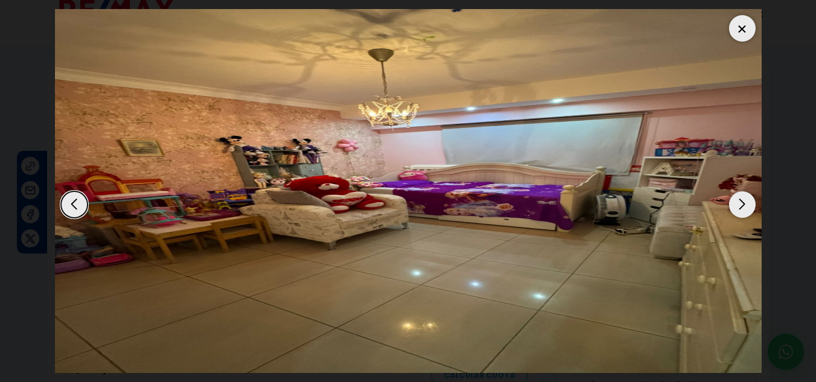
click at [734, 204] on div "Next slide" at bounding box center [742, 204] width 27 height 27
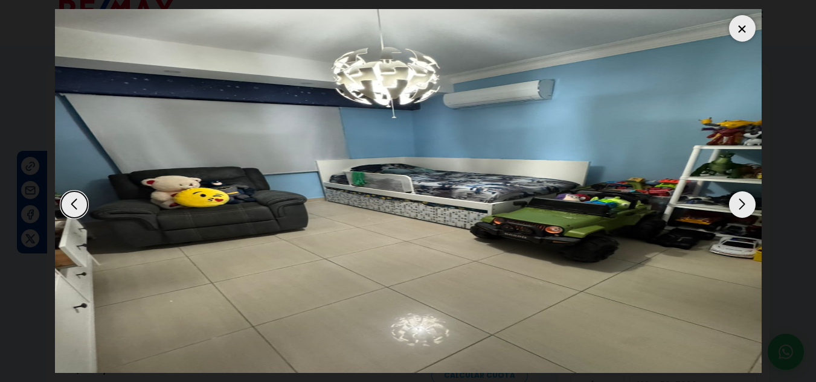
click at [734, 204] on div "Next slide" at bounding box center [742, 204] width 27 height 27
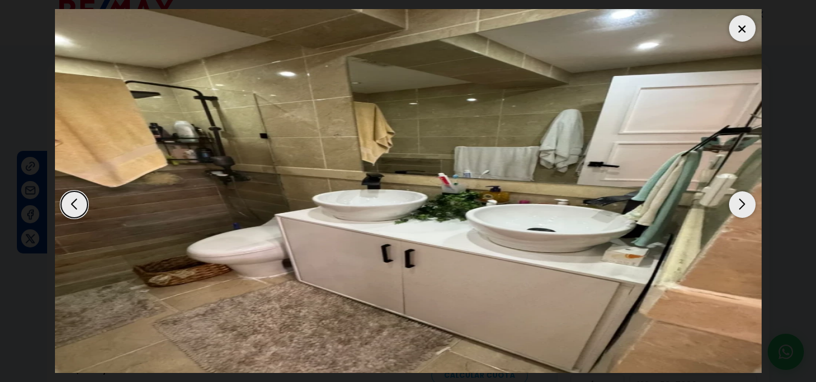
click at [734, 204] on div "Next slide" at bounding box center [742, 204] width 27 height 27
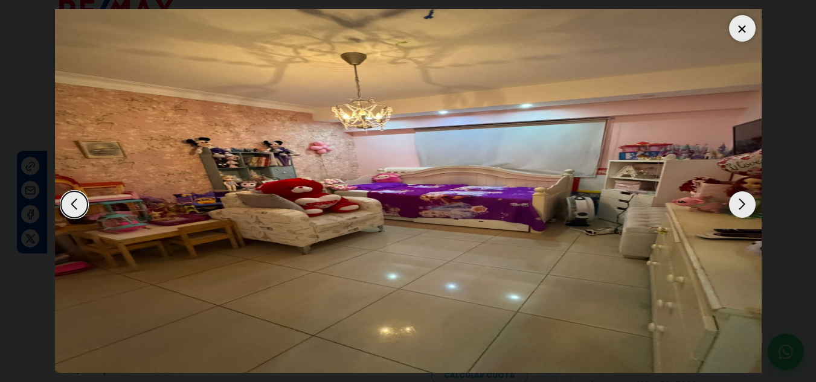
click at [734, 204] on div "Next slide" at bounding box center [742, 204] width 27 height 27
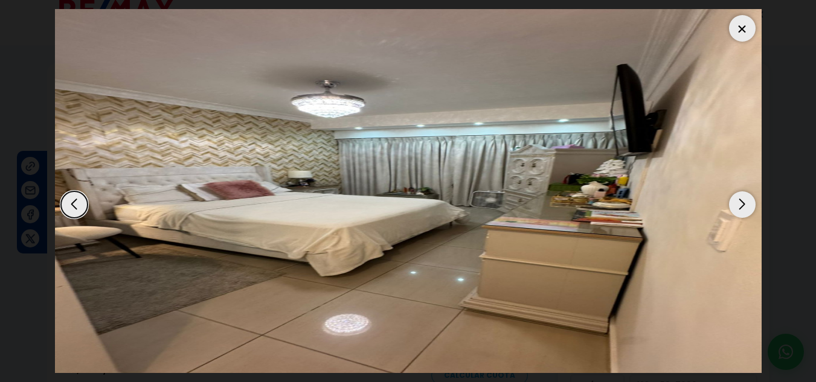
click at [734, 204] on div "Next slide" at bounding box center [742, 204] width 27 height 27
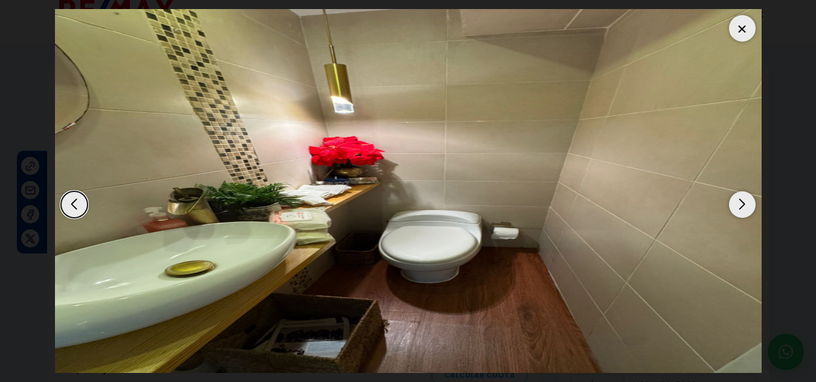
click at [734, 204] on div "Next slide" at bounding box center [742, 204] width 27 height 27
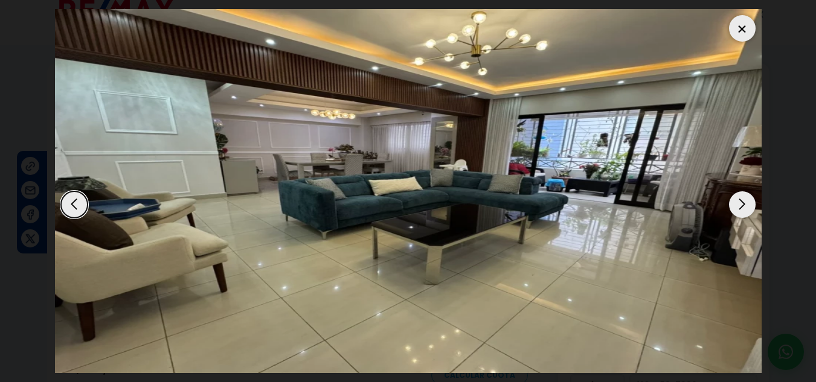
click at [734, 204] on div "Next slide" at bounding box center [742, 204] width 27 height 27
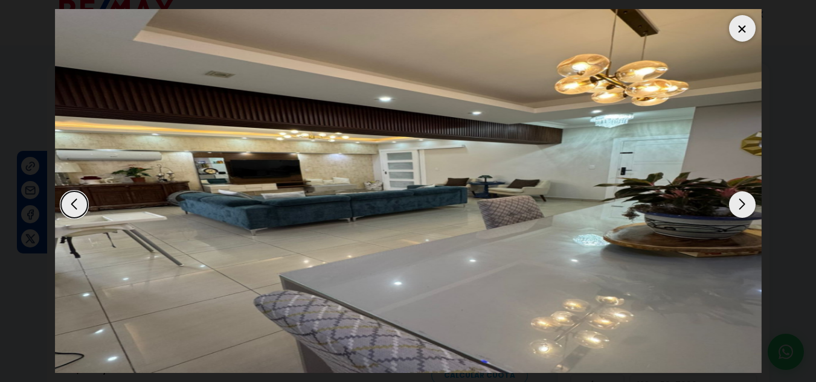
click at [734, 204] on div "Next slide" at bounding box center [742, 204] width 27 height 27
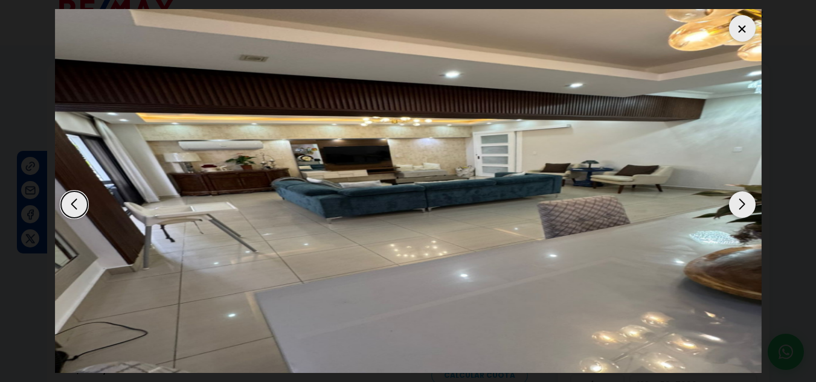
click at [733, 202] on div "Next slide" at bounding box center [742, 204] width 27 height 27
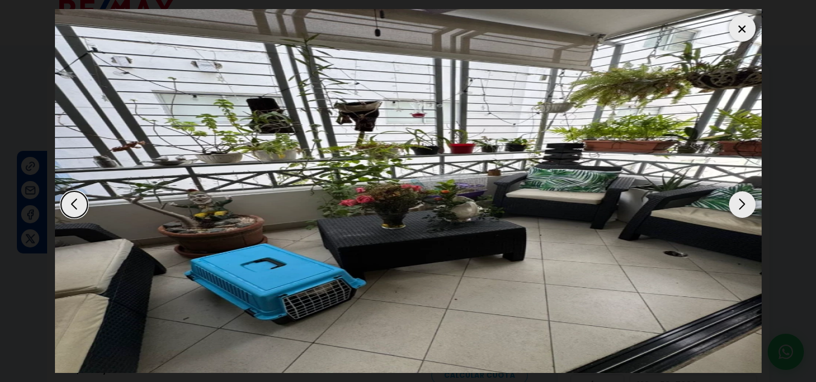
click at [740, 30] on div at bounding box center [742, 28] width 27 height 27
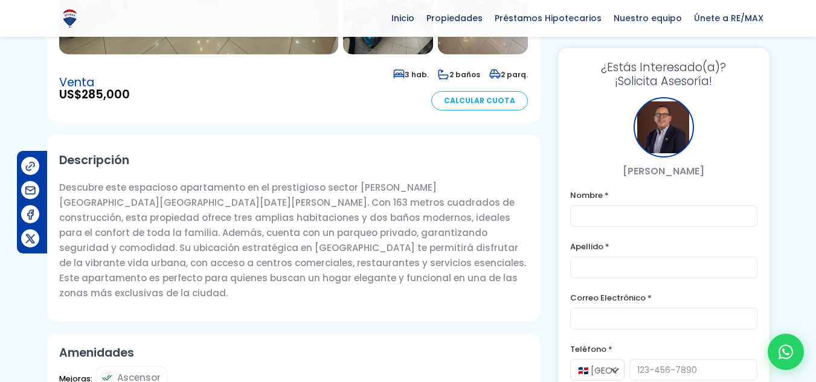
scroll to position [289, 0]
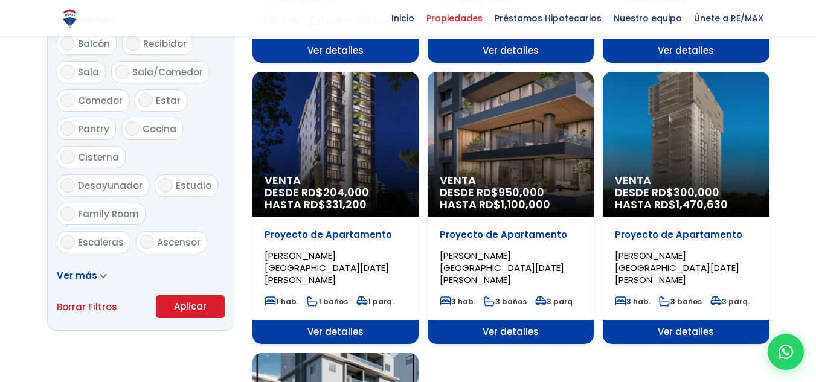
scroll to position [582, 0]
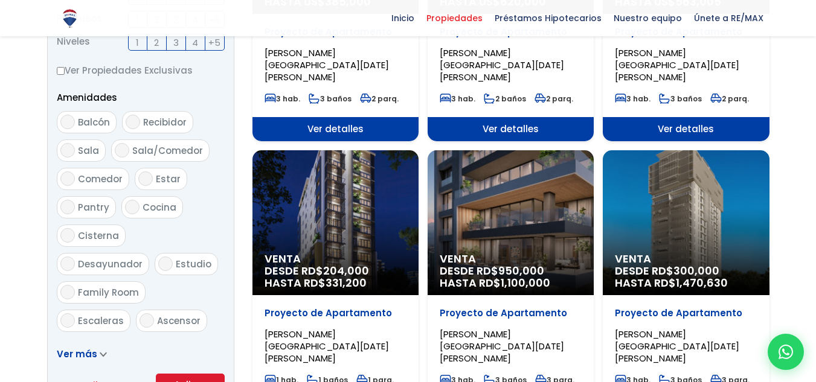
select select "156"
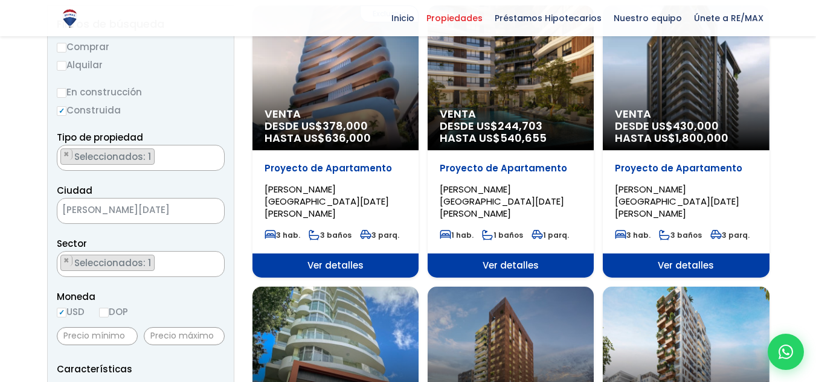
scroll to position [163, 0]
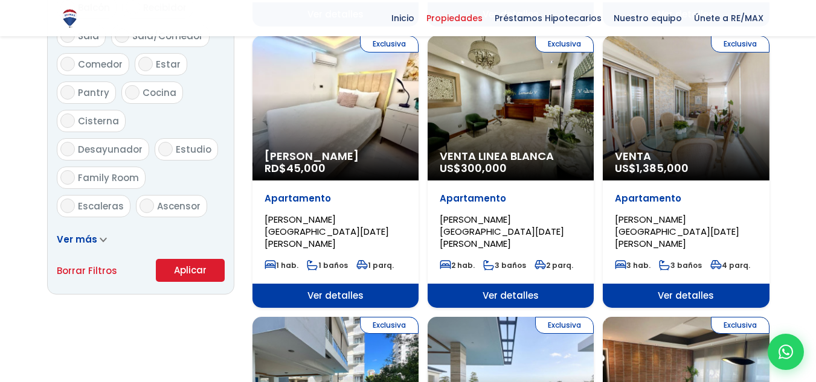
select select "156"
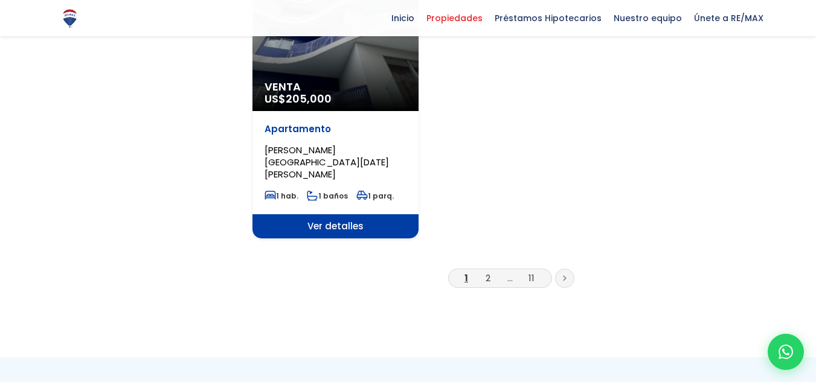
scroll to position [1625, 0]
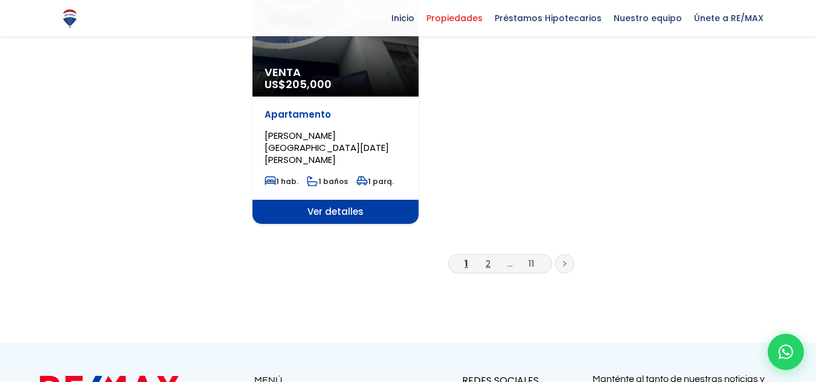
click at [486, 257] on link "2" at bounding box center [488, 263] width 5 height 13
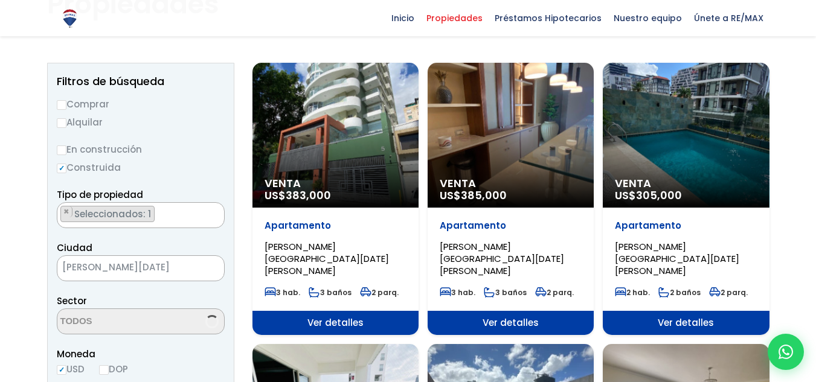
scroll to position [2723, 0]
select select "156"
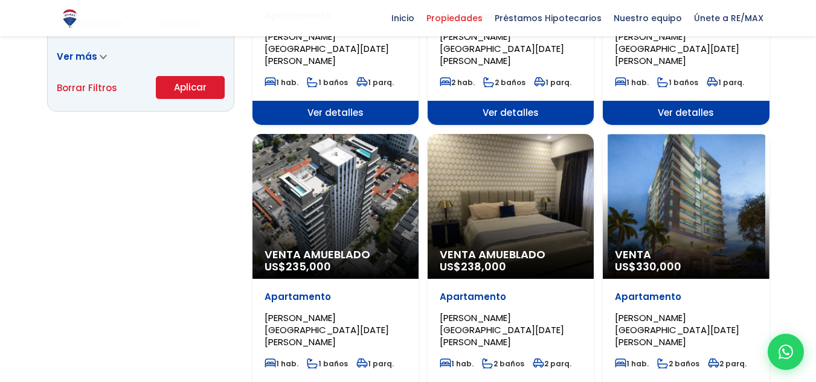
scroll to position [880, 0]
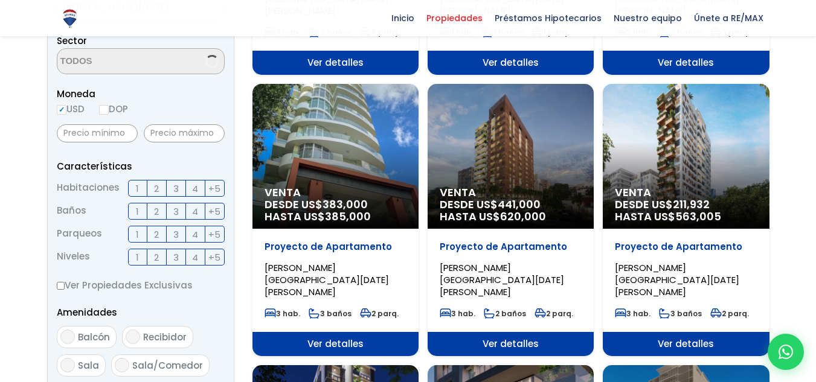
scroll to position [2723, 0]
select select "156"
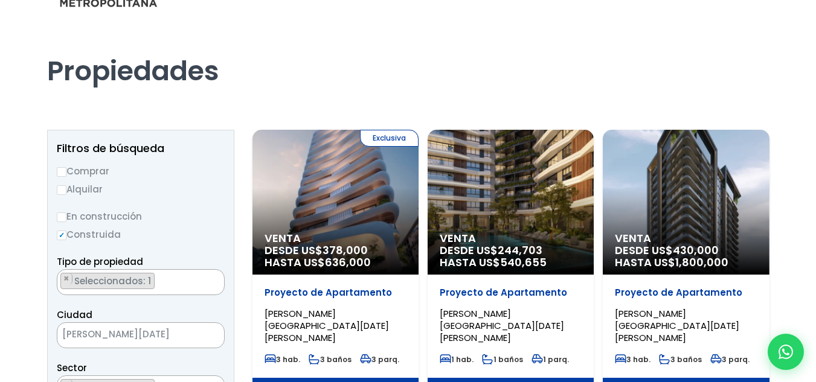
scroll to position [0, 0]
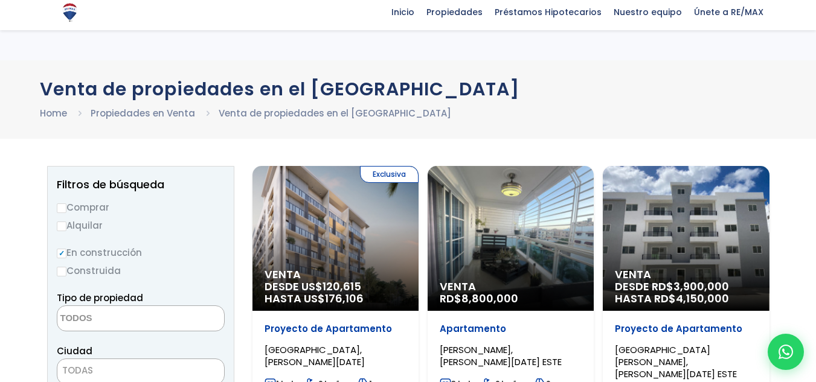
select select "1"
